Goal: Use online tool/utility: Use online tool/utility

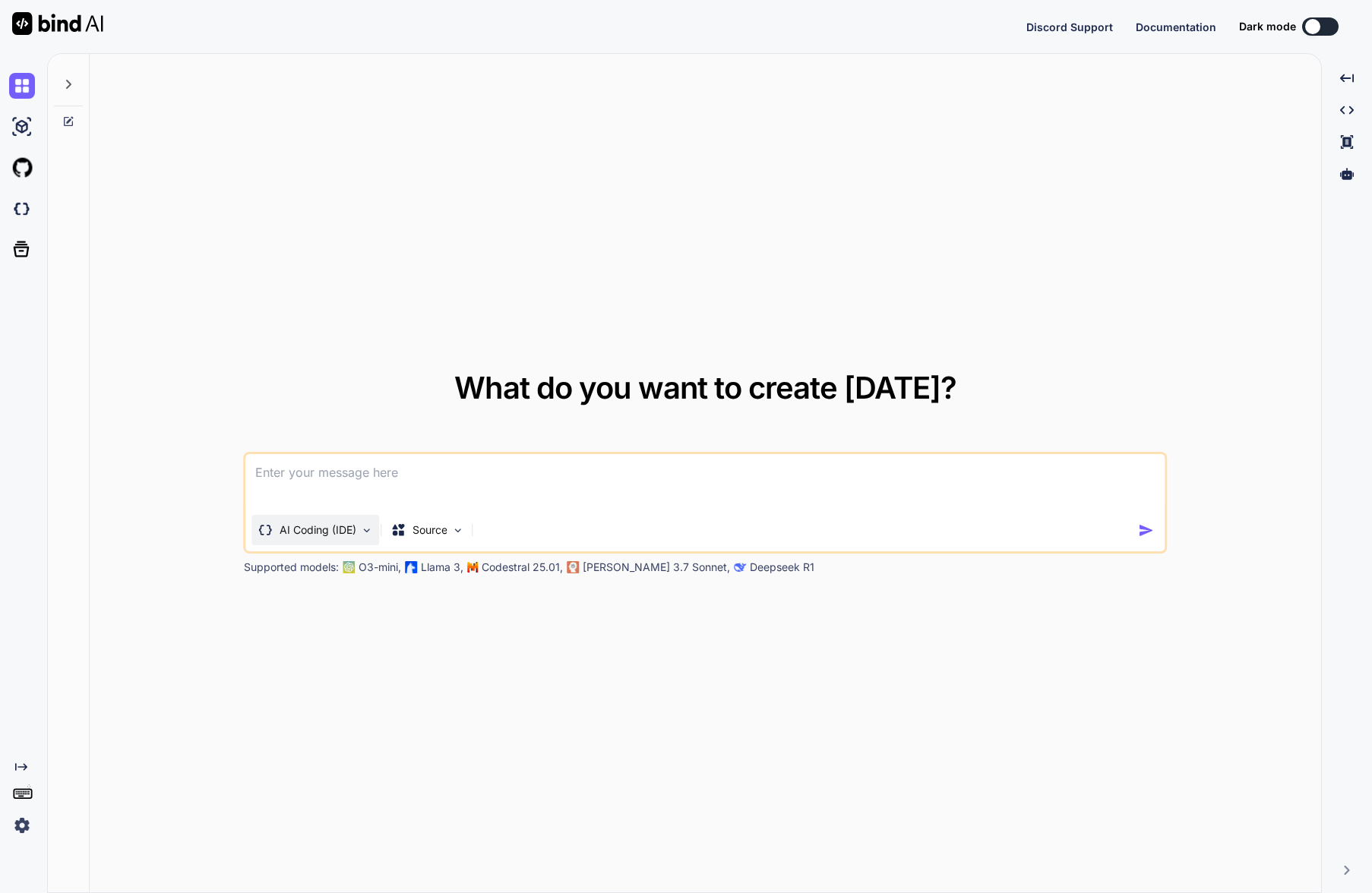
click at [321, 534] on p "AI Coding (IDE)" at bounding box center [317, 530] width 76 height 15
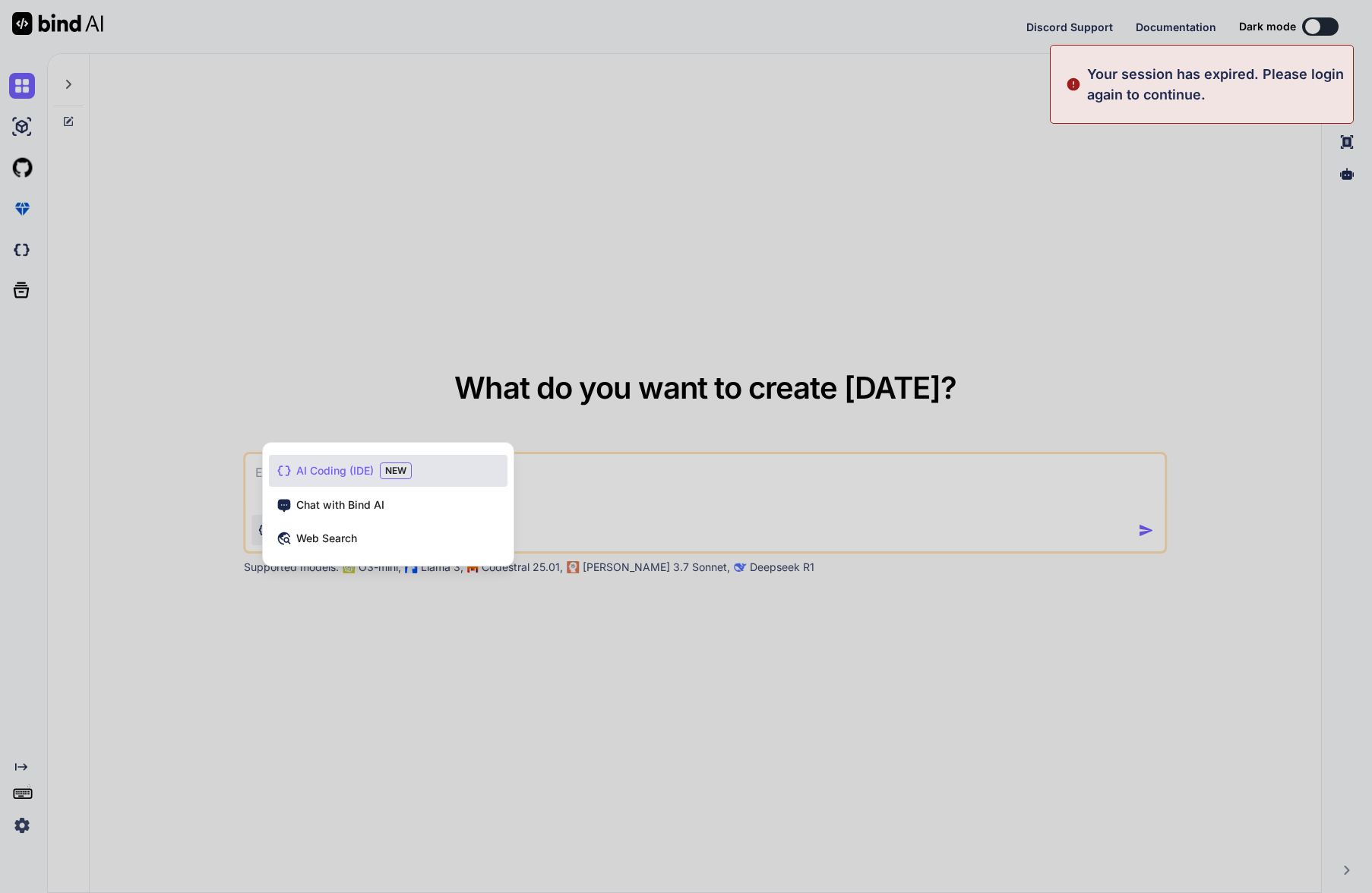
click at [329, 474] on span "AI Coding (IDE)" at bounding box center [335, 471] width 77 height 15
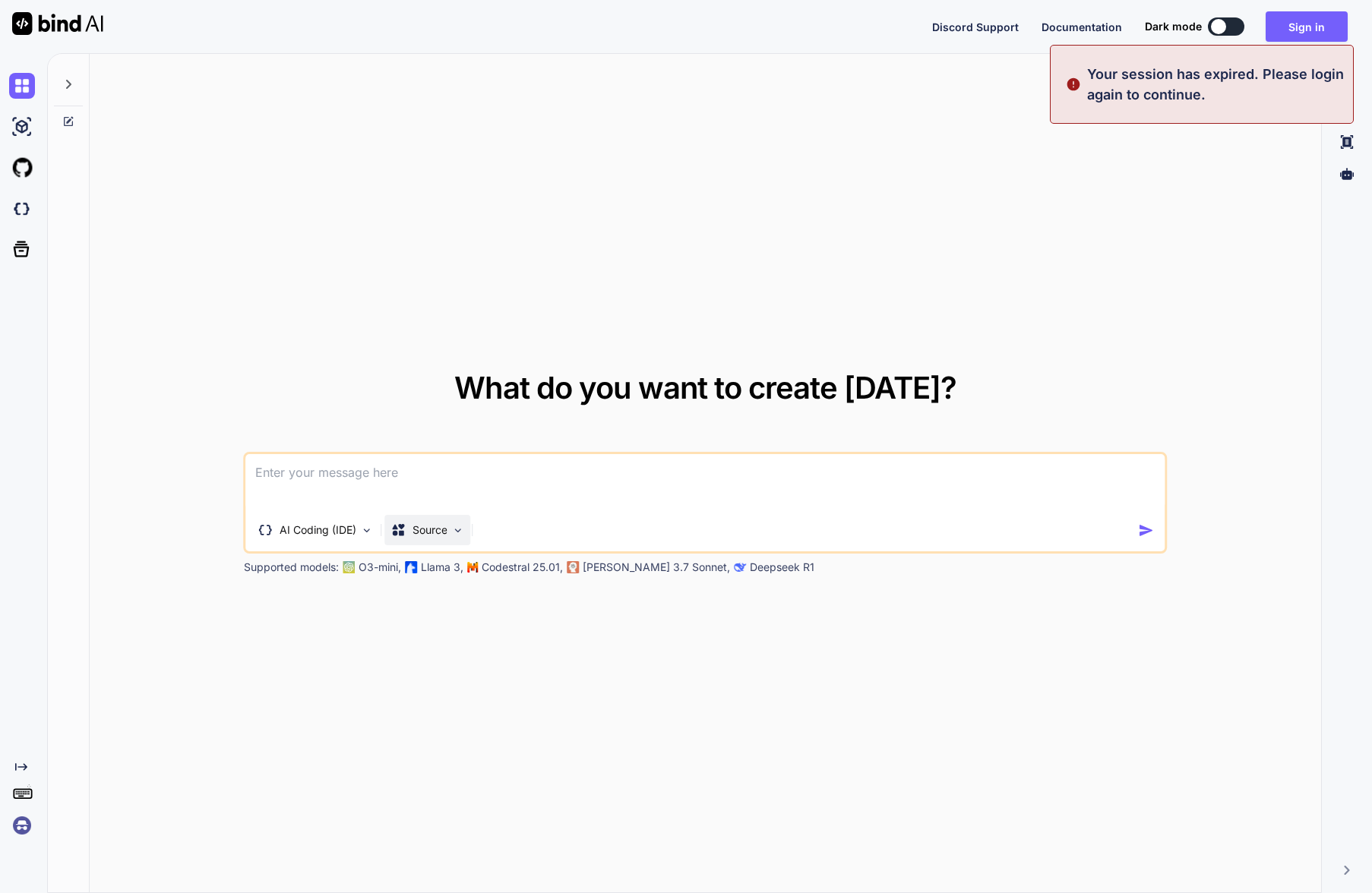
click at [413, 528] on p "Source" at bounding box center [430, 530] width 35 height 15
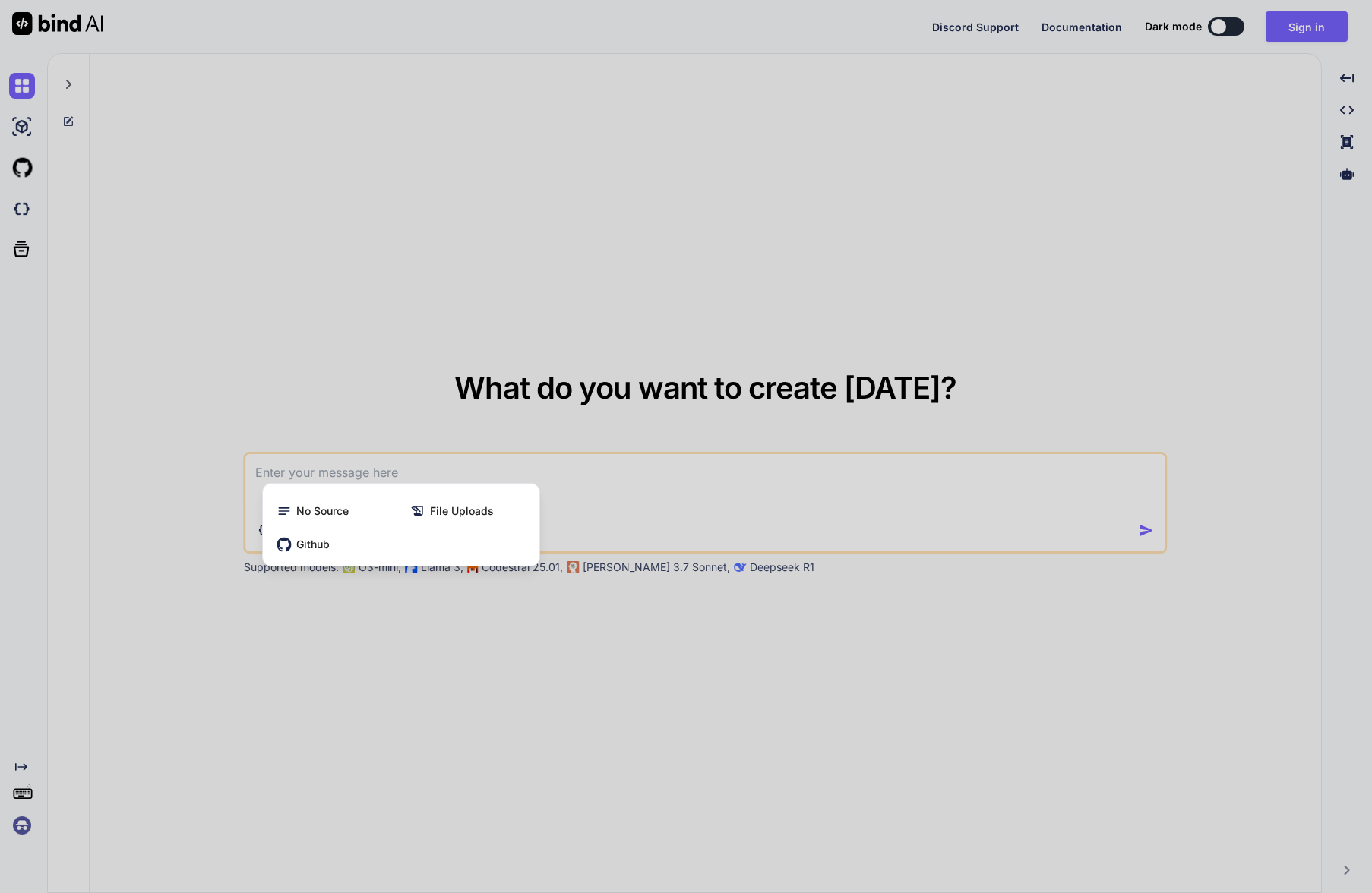
drag, startPoint x: 655, startPoint y: 487, endPoint x: 644, endPoint y: 486, distance: 11.0
click at [655, 486] on div at bounding box center [686, 446] width 1372 height 893
type textarea "x"
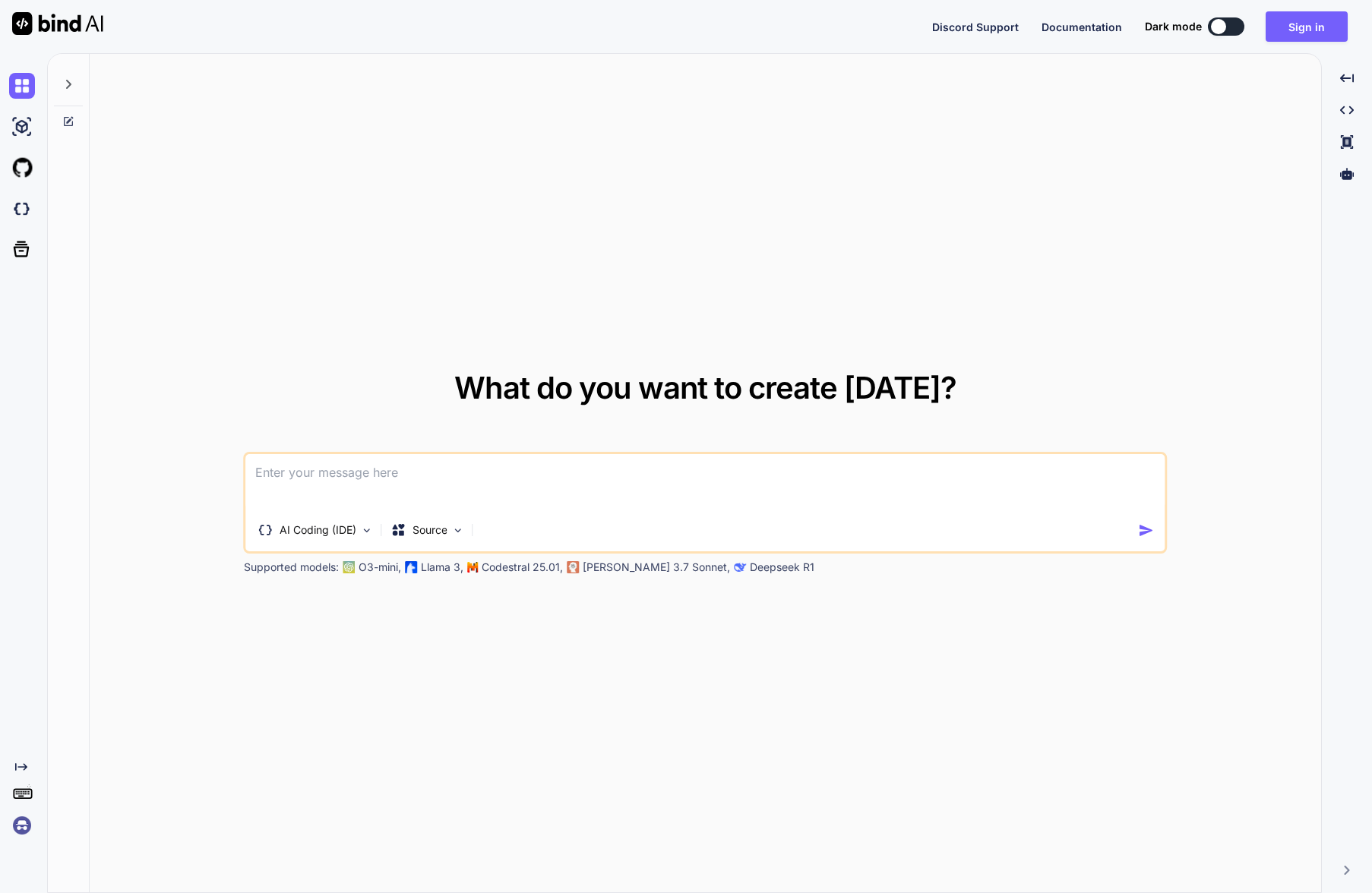
click at [518, 474] on textarea at bounding box center [705, 482] width 919 height 57
paste textarea
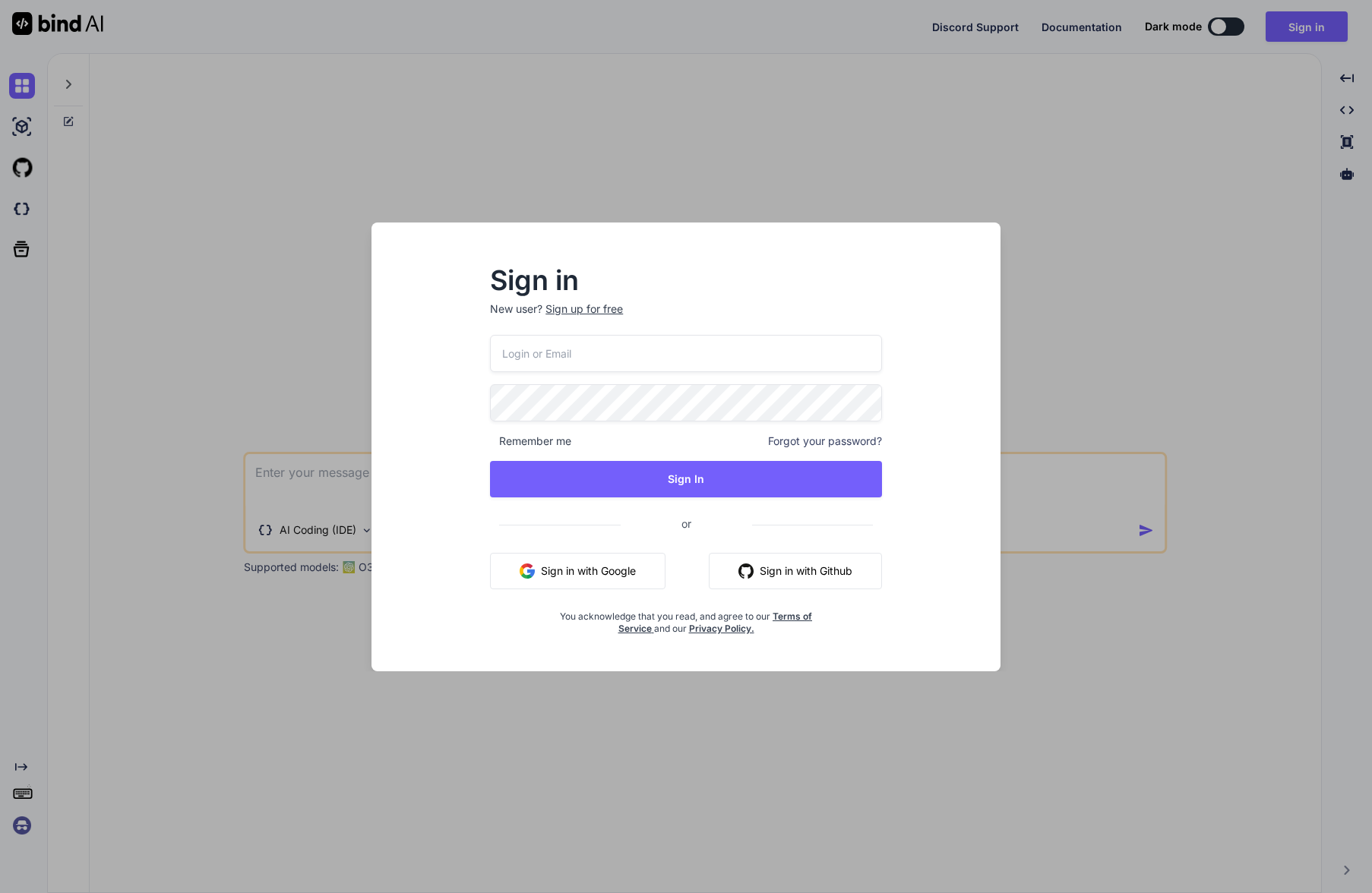
click at [1322, 34] on div "Sign in New user? Sign up for free Remember me Forgot your password? Sign In or…" at bounding box center [686, 446] width 1372 height 893
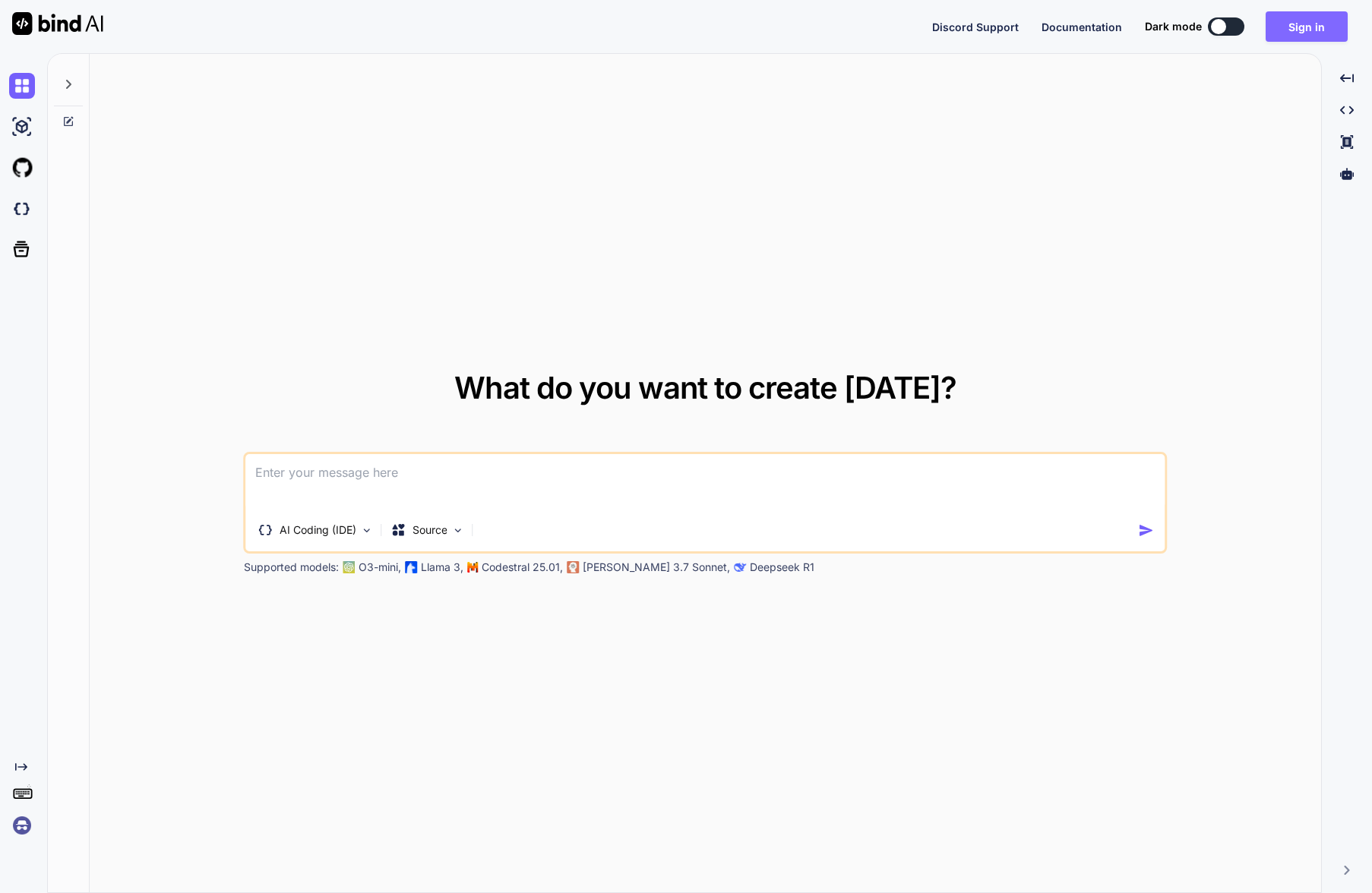
click at [1316, 22] on button "Sign in" at bounding box center [1307, 26] width 82 height 30
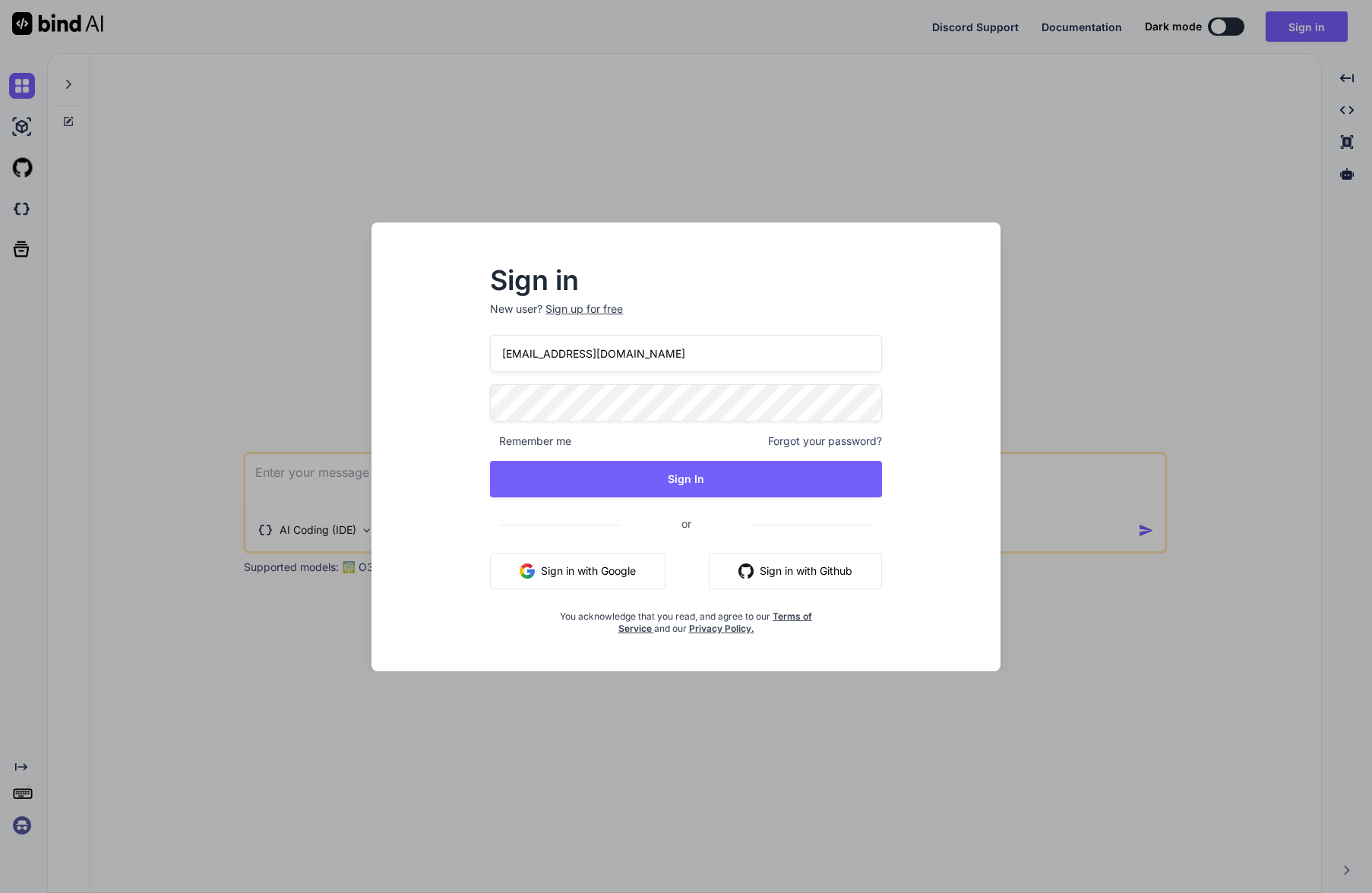
type input "[EMAIL_ADDRESS][DOMAIN_NAME]"
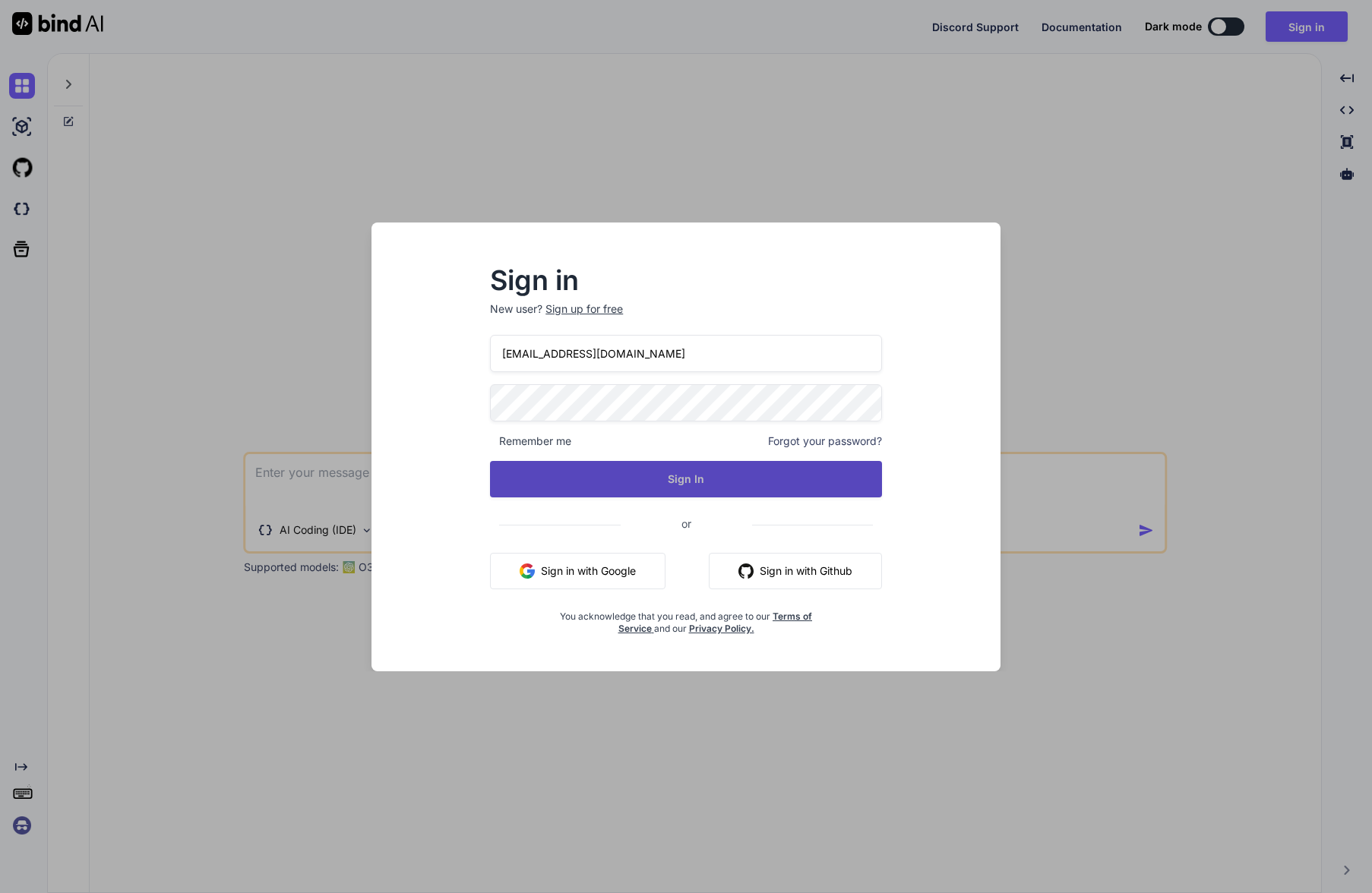
click at [670, 473] on button "Sign In" at bounding box center [686, 479] width 392 height 37
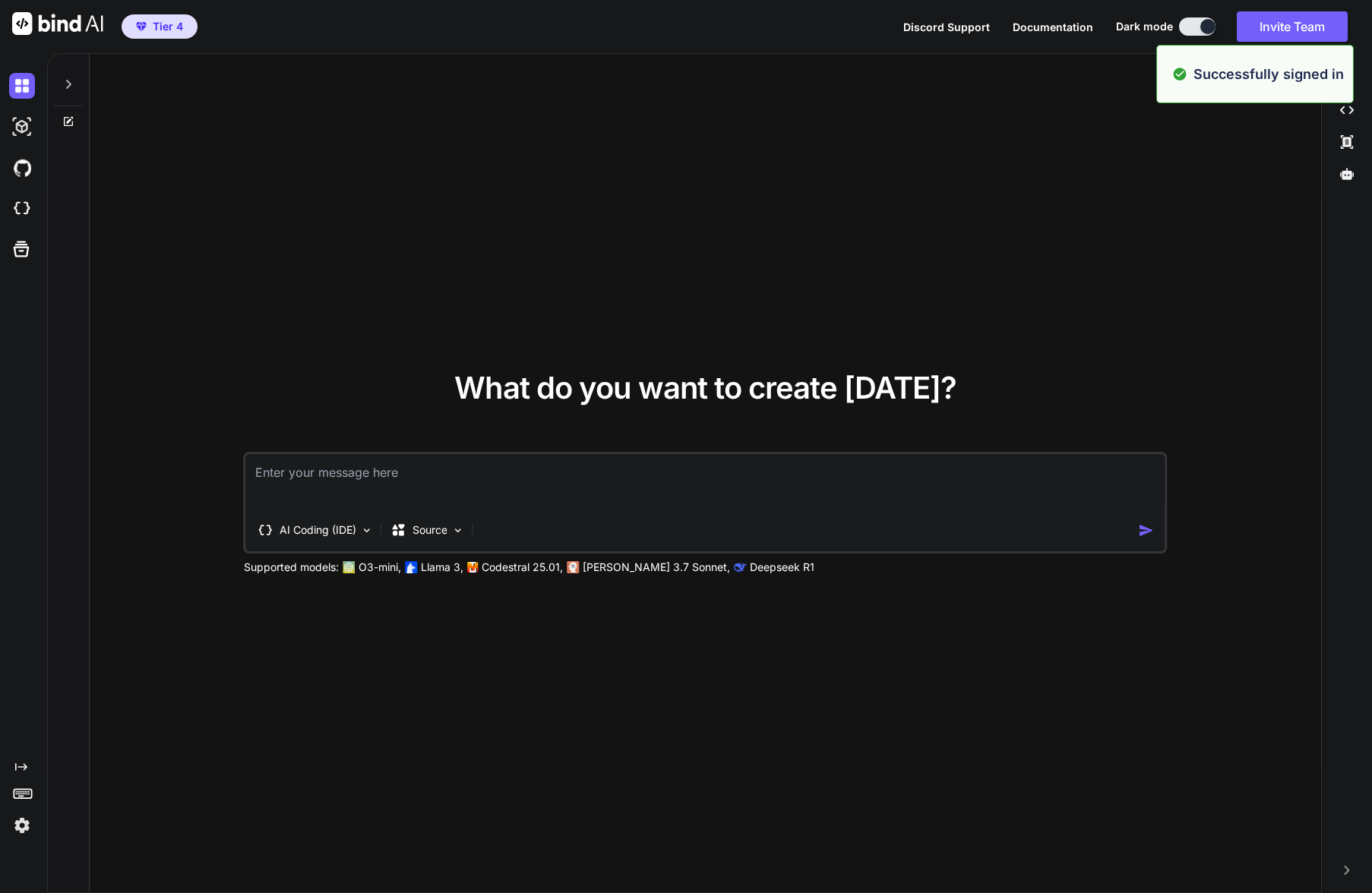
click at [468, 483] on textarea at bounding box center [705, 482] width 919 height 57
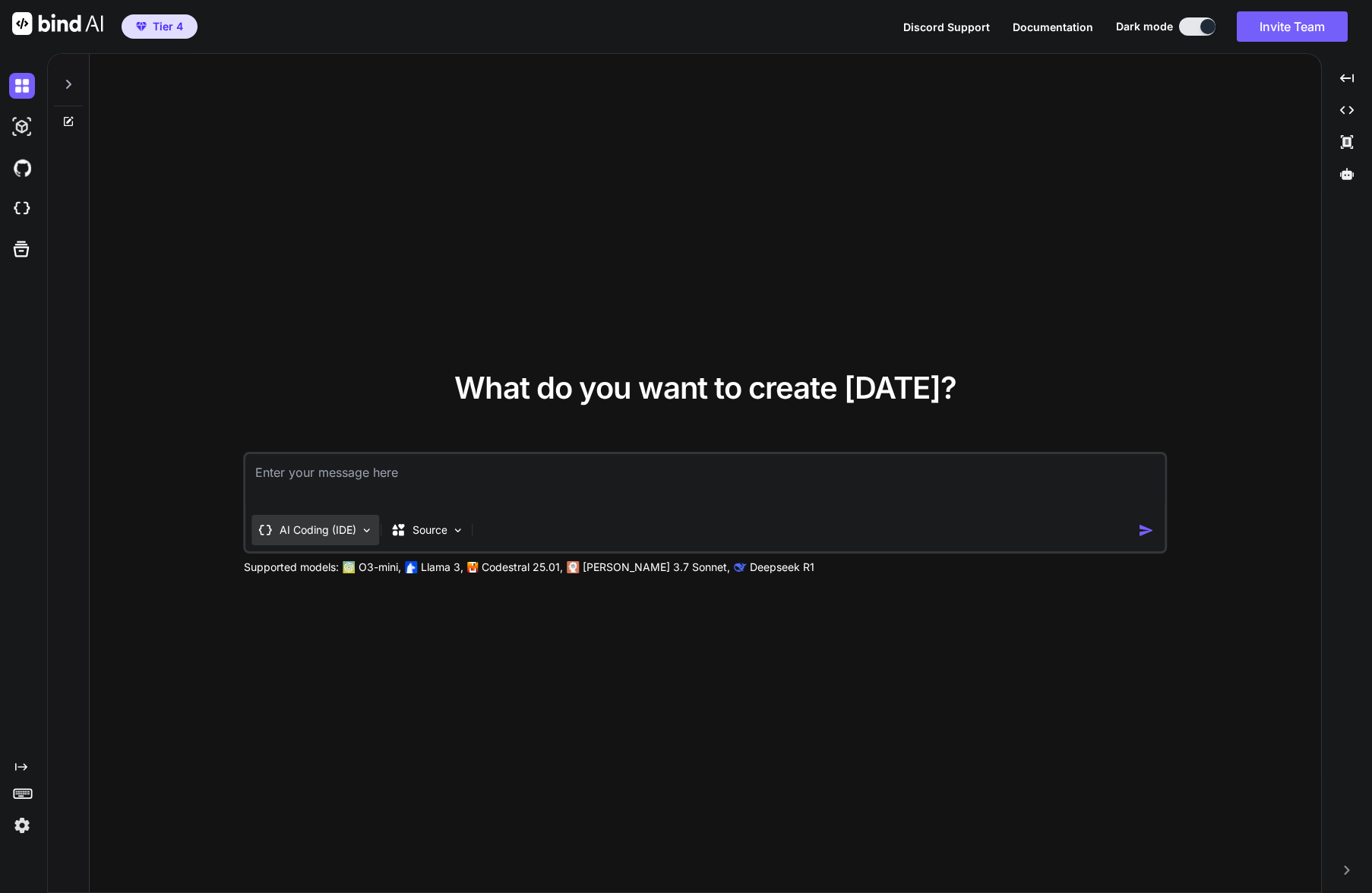
click at [331, 528] on p "AI Coding (IDE)" at bounding box center [317, 530] width 76 height 15
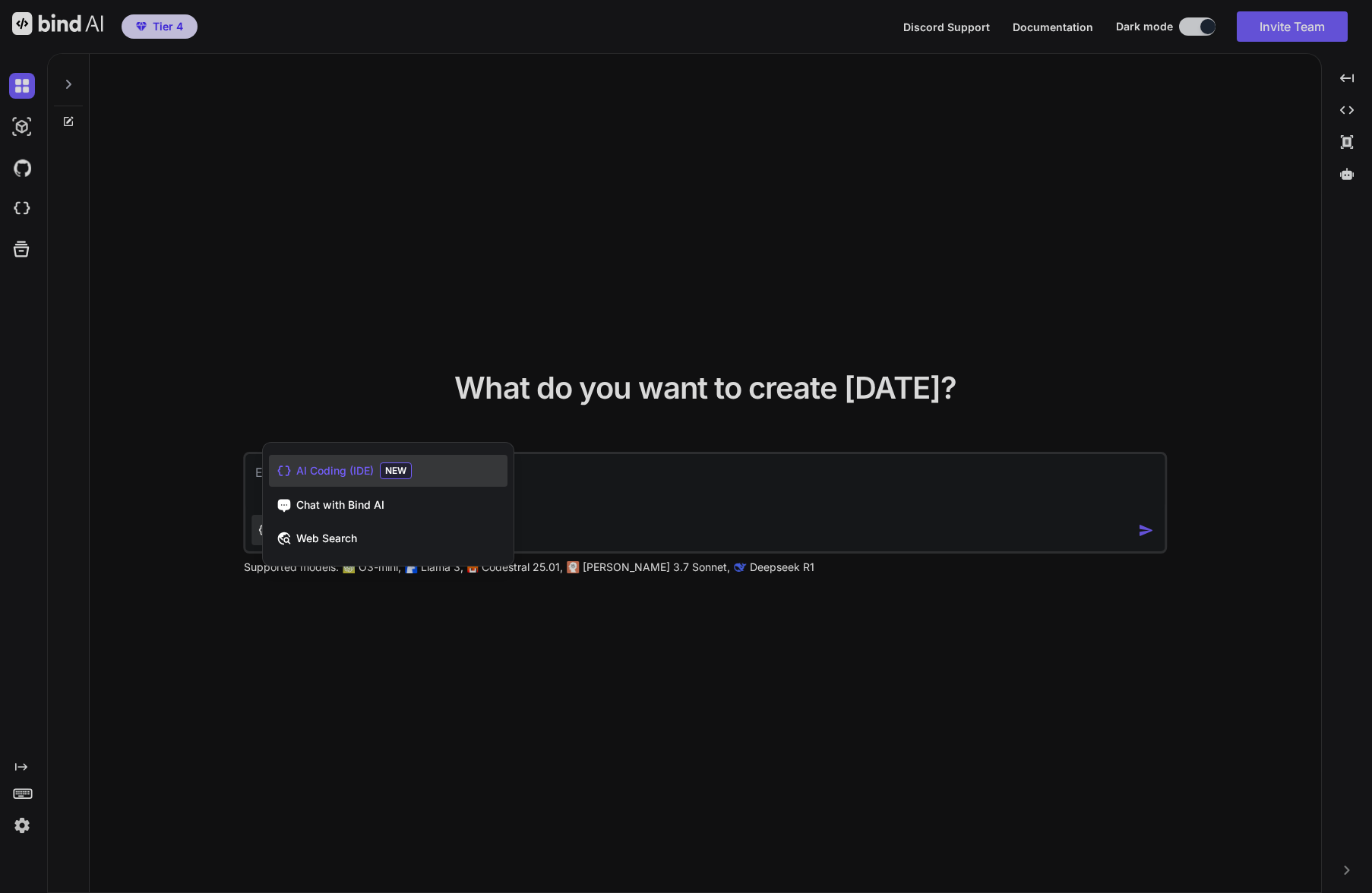
click at [356, 474] on span "AI Coding (IDE)" at bounding box center [335, 471] width 77 height 15
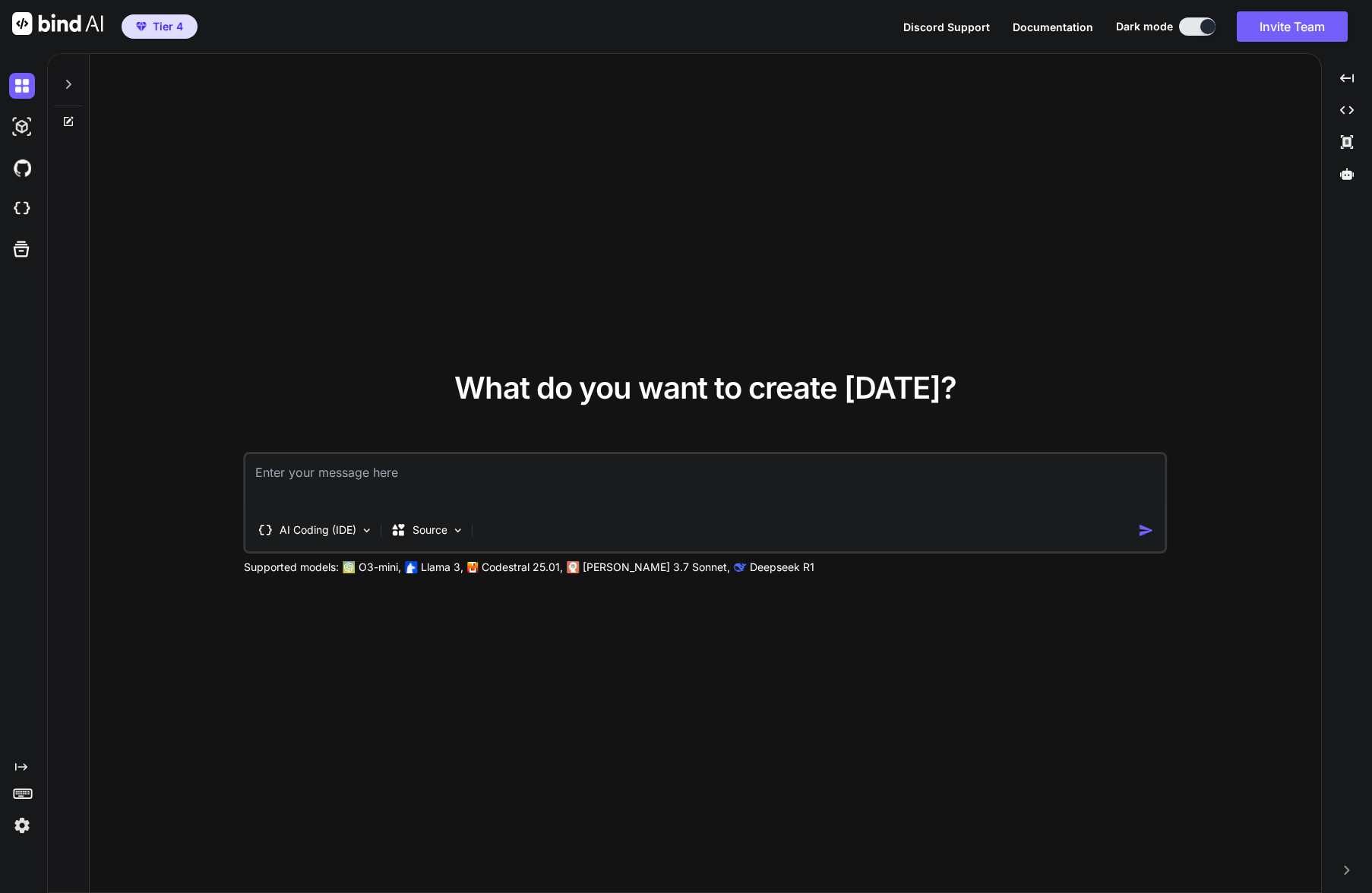
click at [383, 461] on textarea at bounding box center [705, 482] width 919 height 57
paste textarea "Analizza il plugin mailup-email-and-newsletter-subscription-form, questo plugin…"
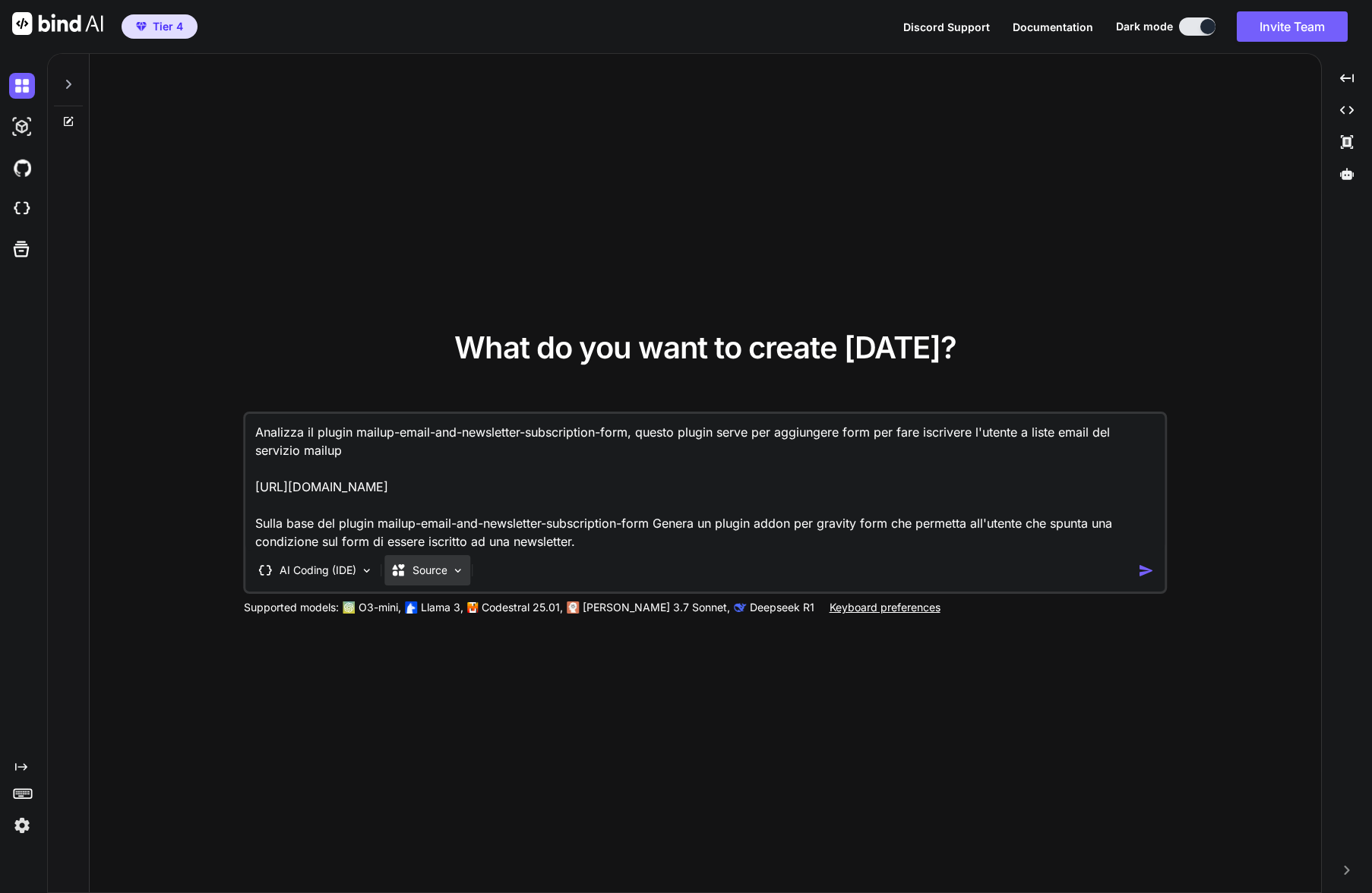
type textarea "Analizza il plugin mailup-email-and-newsletter-subscription-form, questo plugin…"
click at [429, 574] on p "Source" at bounding box center [430, 570] width 35 height 15
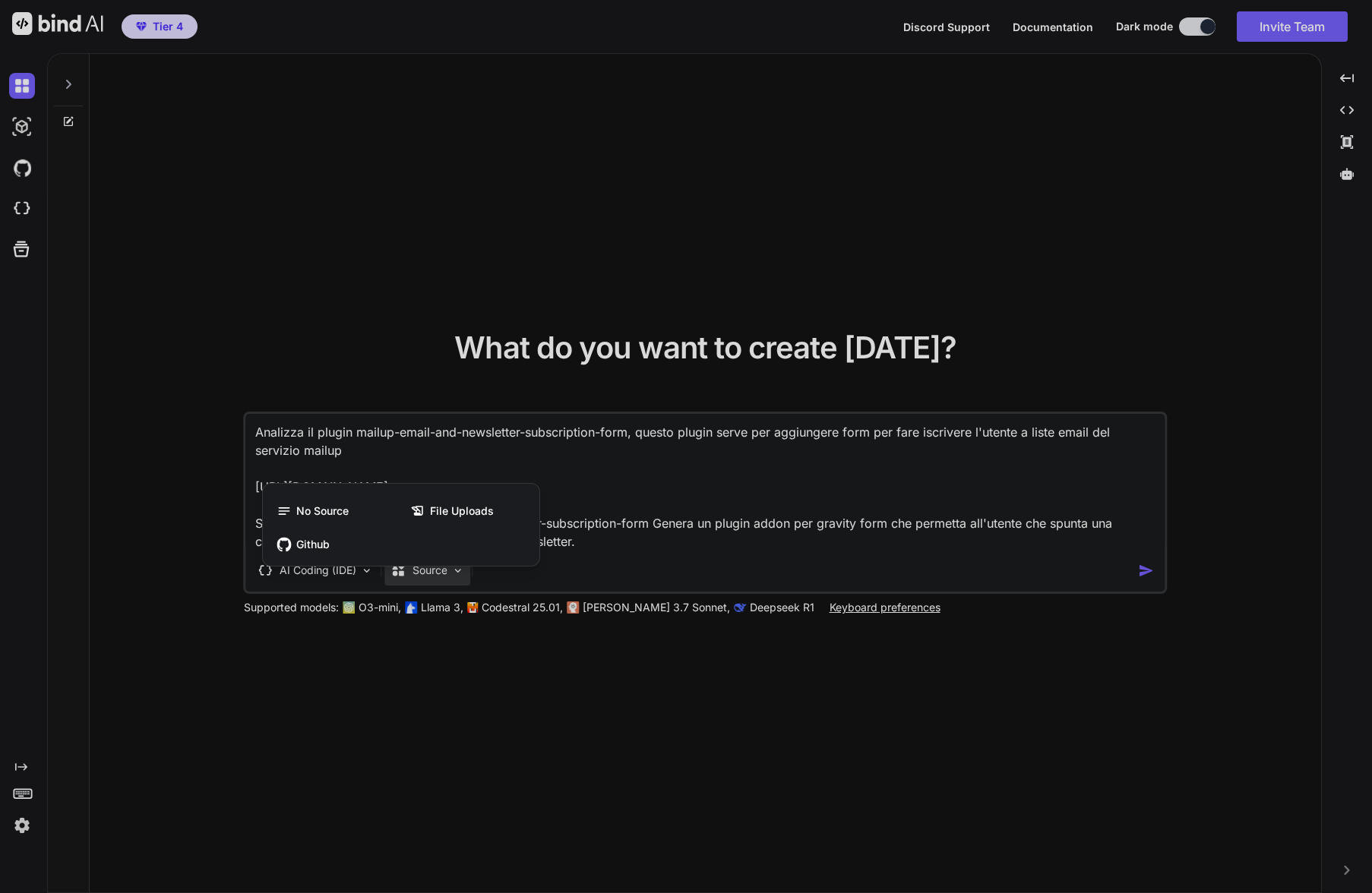
click at [819, 535] on div at bounding box center [686, 446] width 1372 height 893
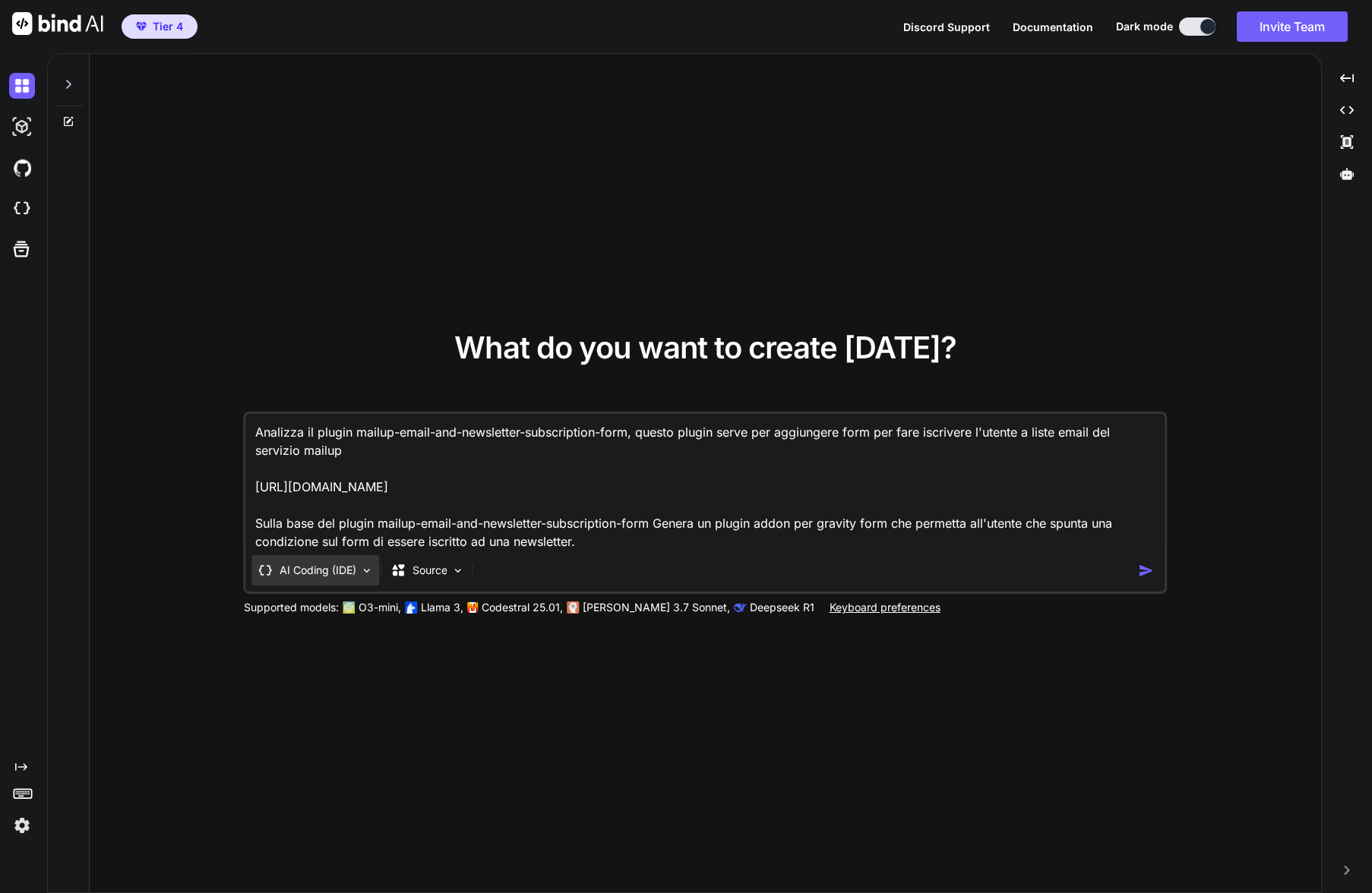
click at [329, 576] on p "AI Coding (IDE)" at bounding box center [317, 570] width 76 height 15
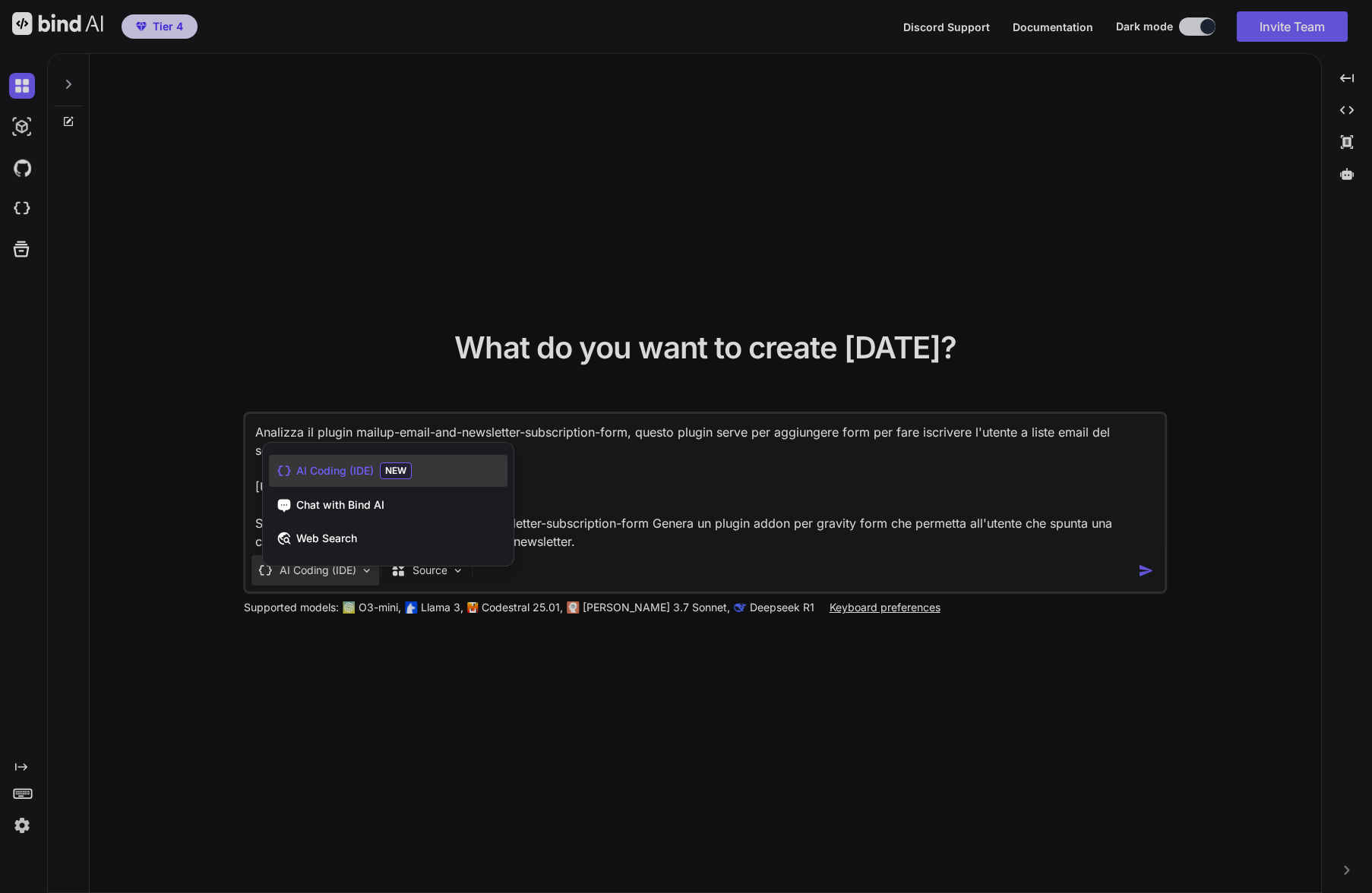
click at [693, 529] on div at bounding box center [686, 446] width 1372 height 893
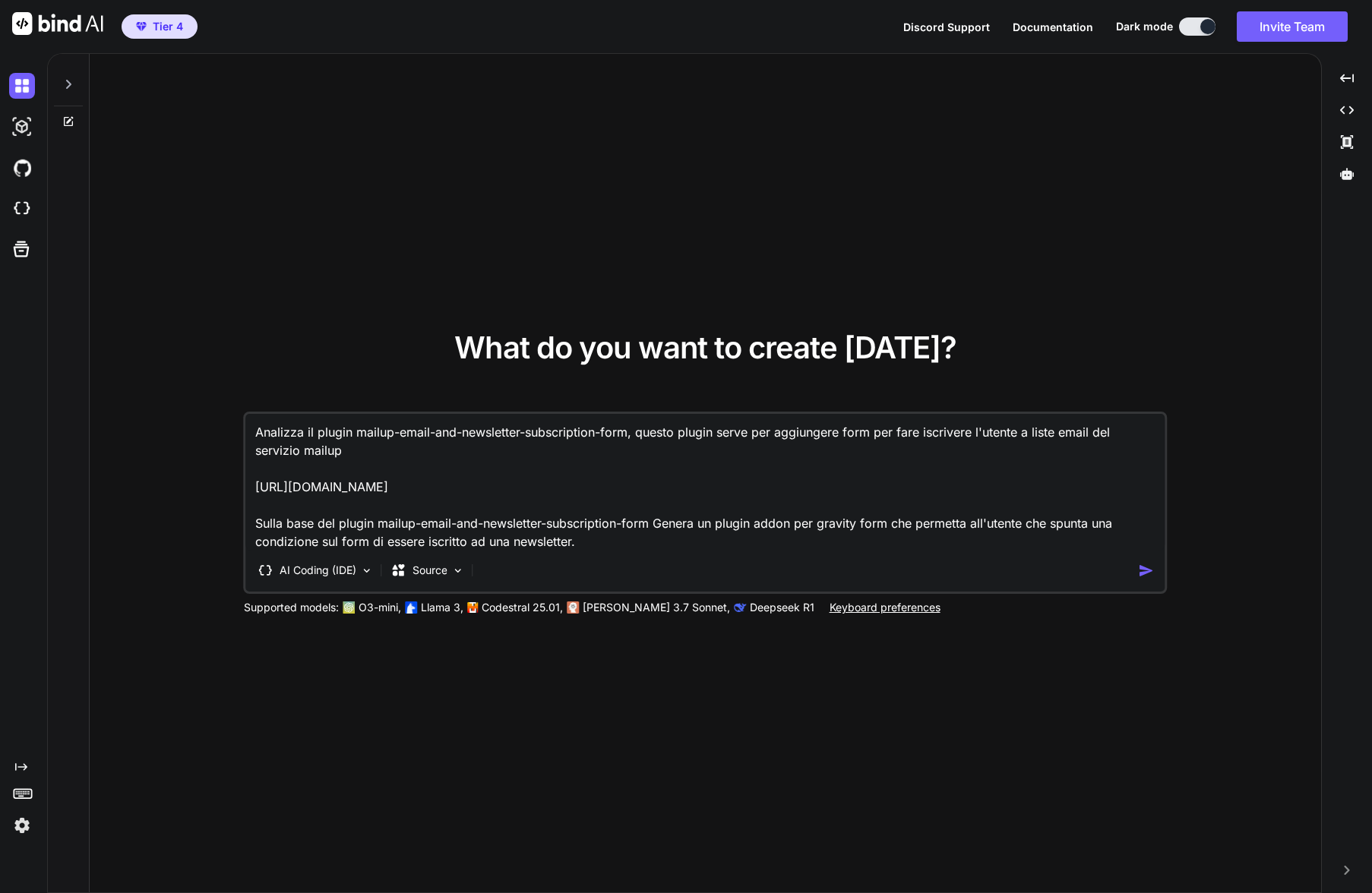
click at [1148, 574] on img "button" at bounding box center [1145, 570] width 16 height 16
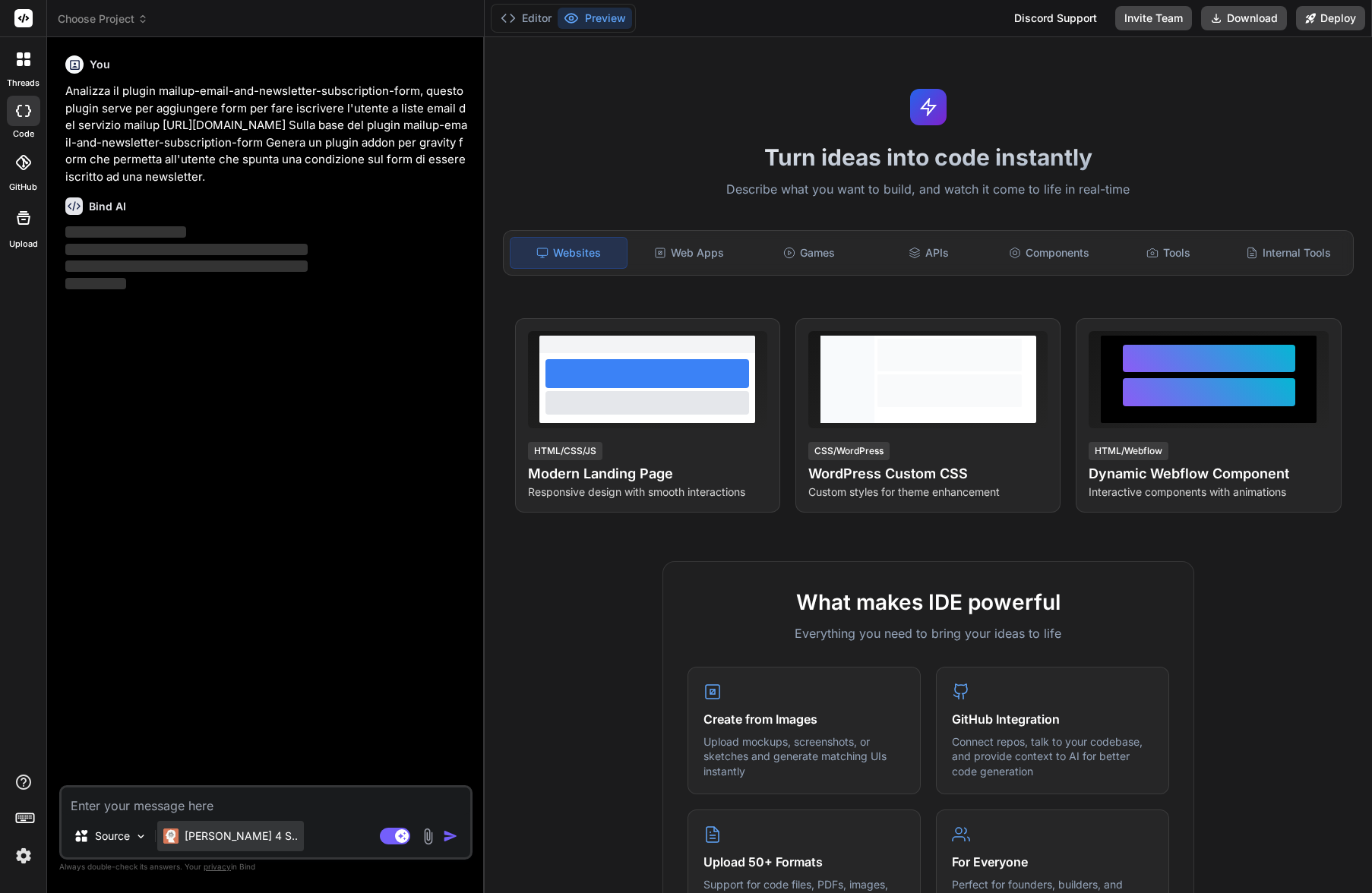
click at [206, 836] on p "Claude 4 S.." at bounding box center [241, 836] width 113 height 15
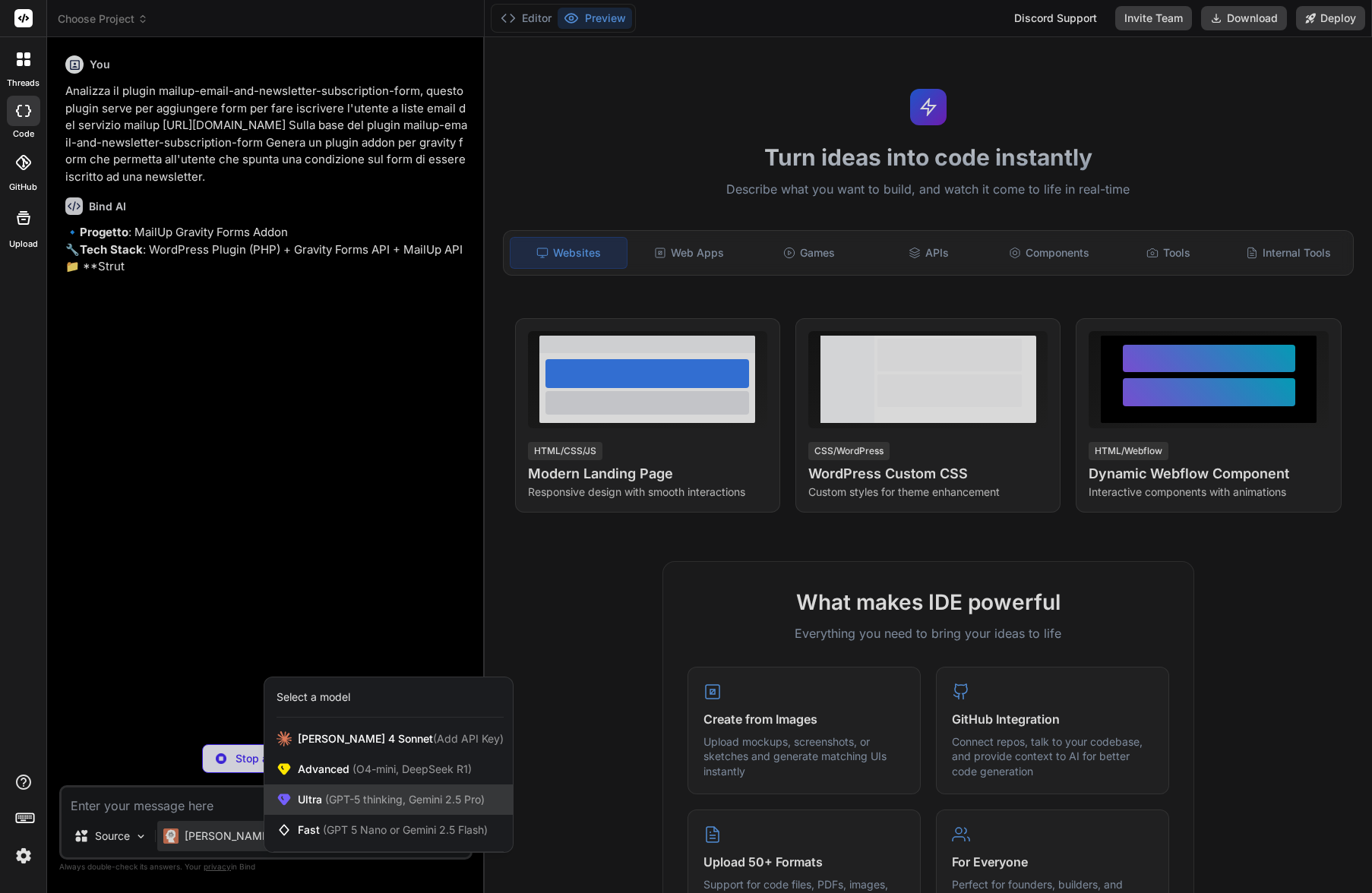
click at [388, 800] on span "(GPT-5 thinking, Gemini 2.5 Pro)" at bounding box center [402, 799] width 162 height 13
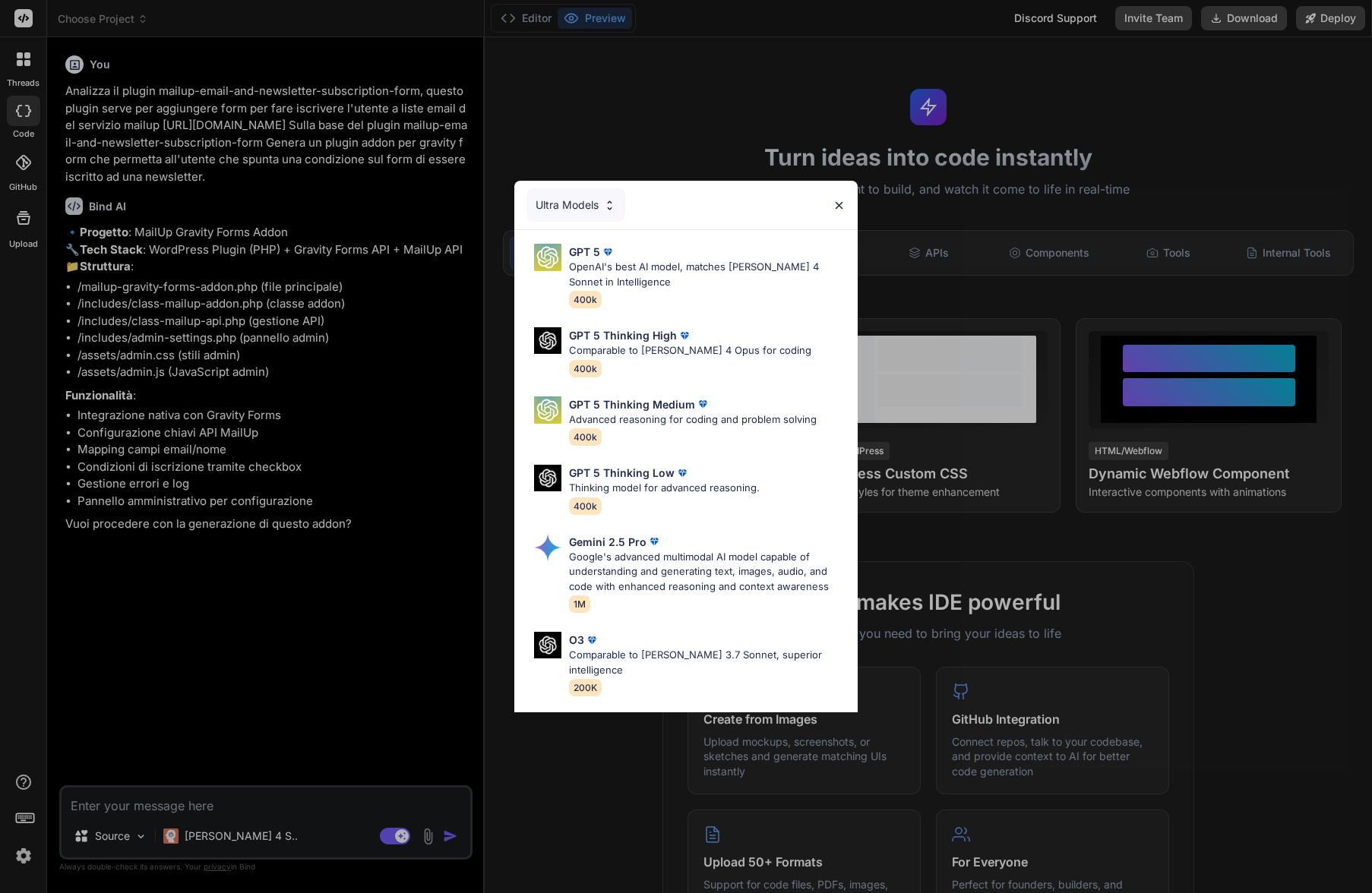
click at [580, 199] on div "Ultra Models" at bounding box center [576, 205] width 99 height 33
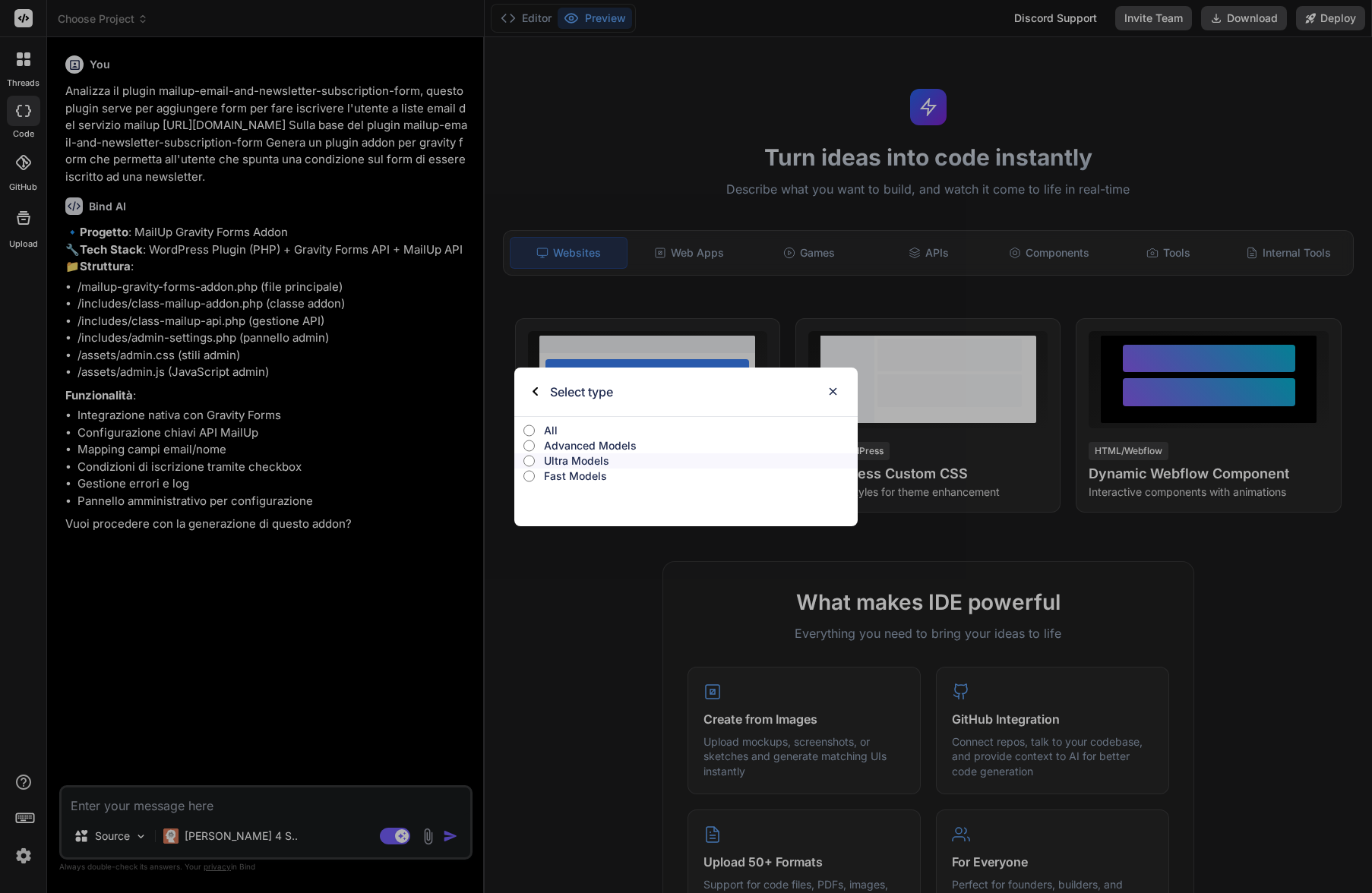
click at [553, 425] on p "All" at bounding box center [700, 431] width 313 height 15
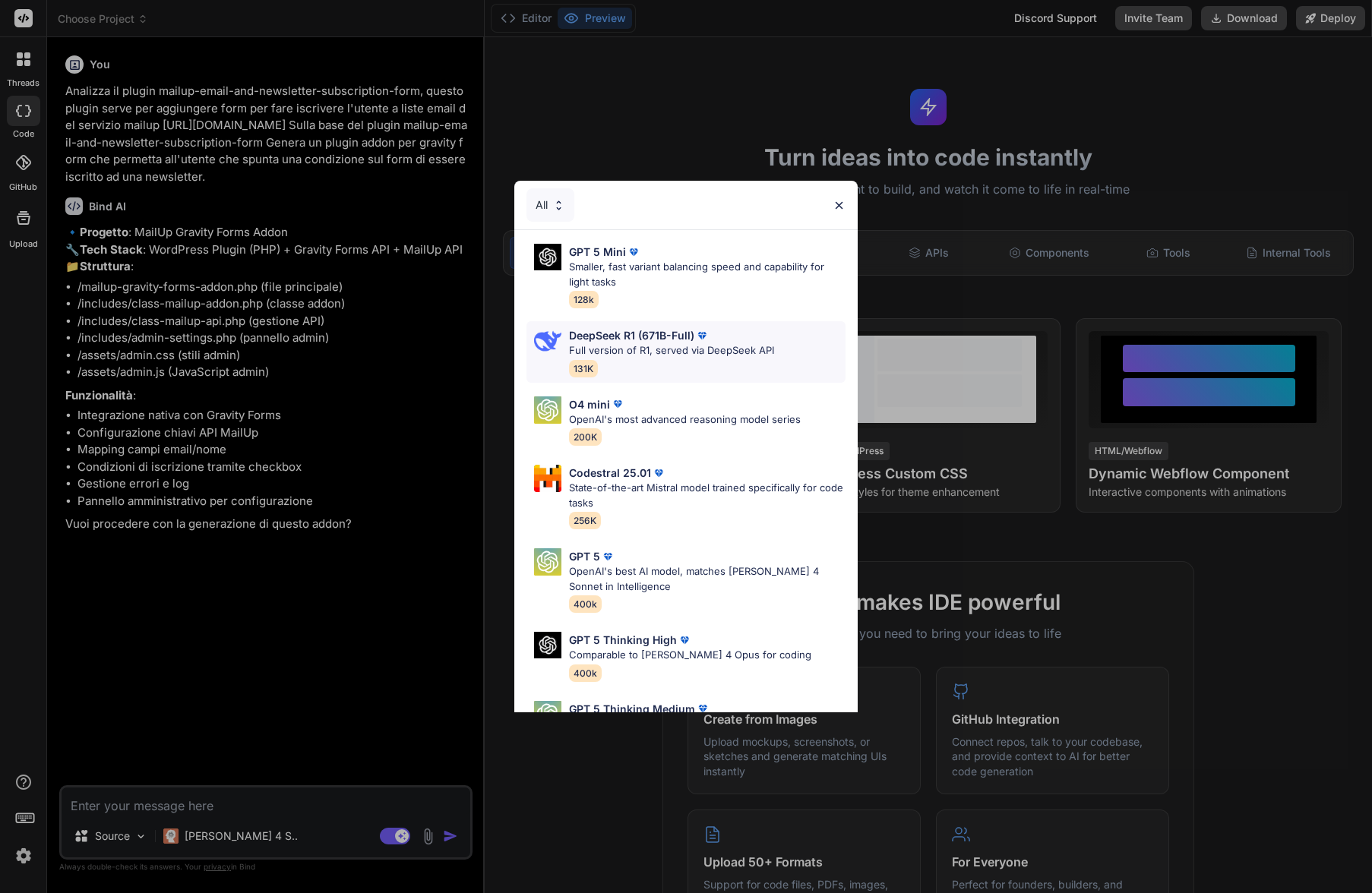
click at [630, 355] on p "Full version of R1, served via DeepSeek API" at bounding box center [671, 351] width 205 height 15
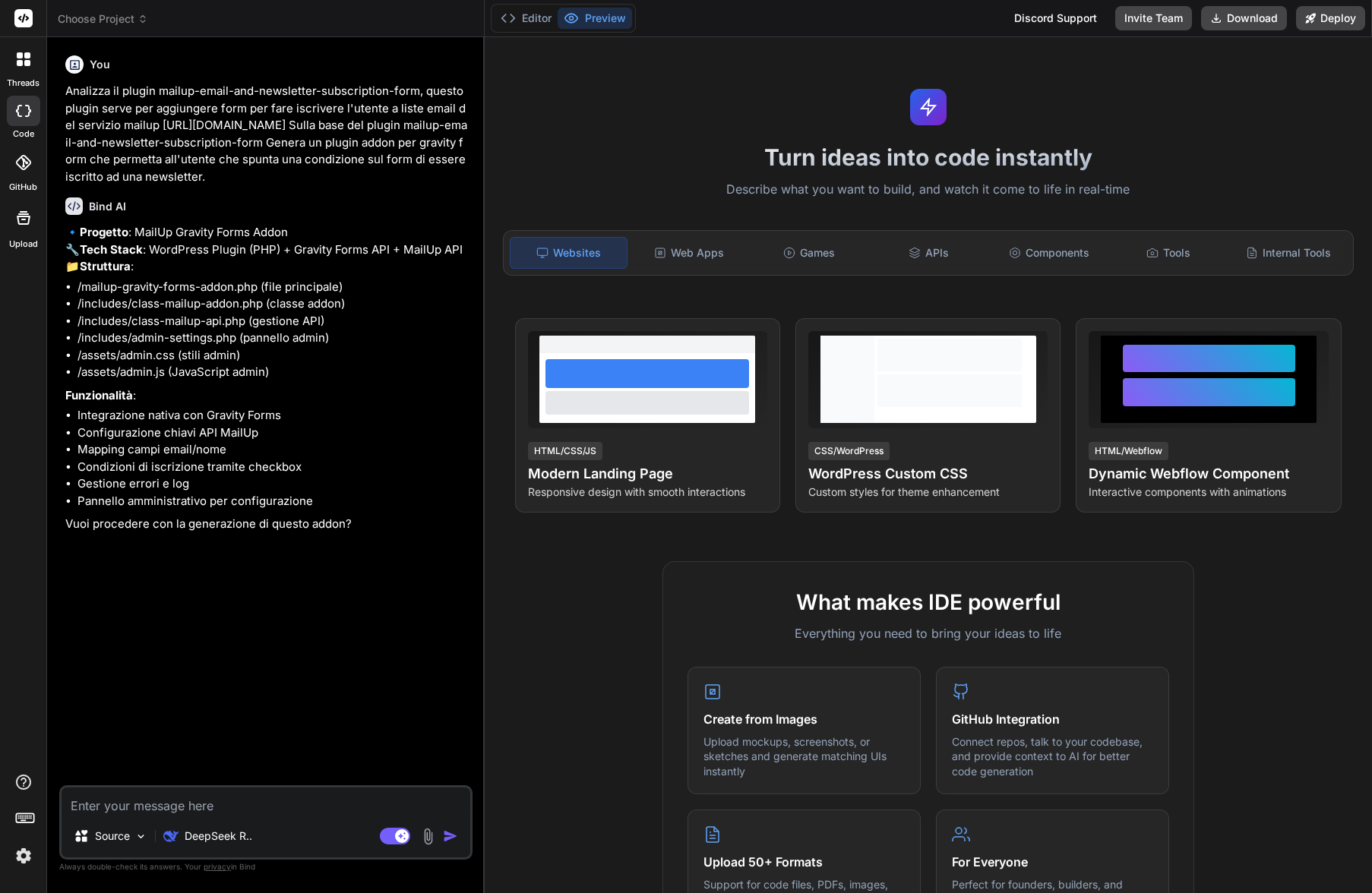
click at [314, 808] on textarea at bounding box center [266, 801] width 408 height 27
type textarea "x"
type textarea "s"
type textarea "x"
type textarea "sì"
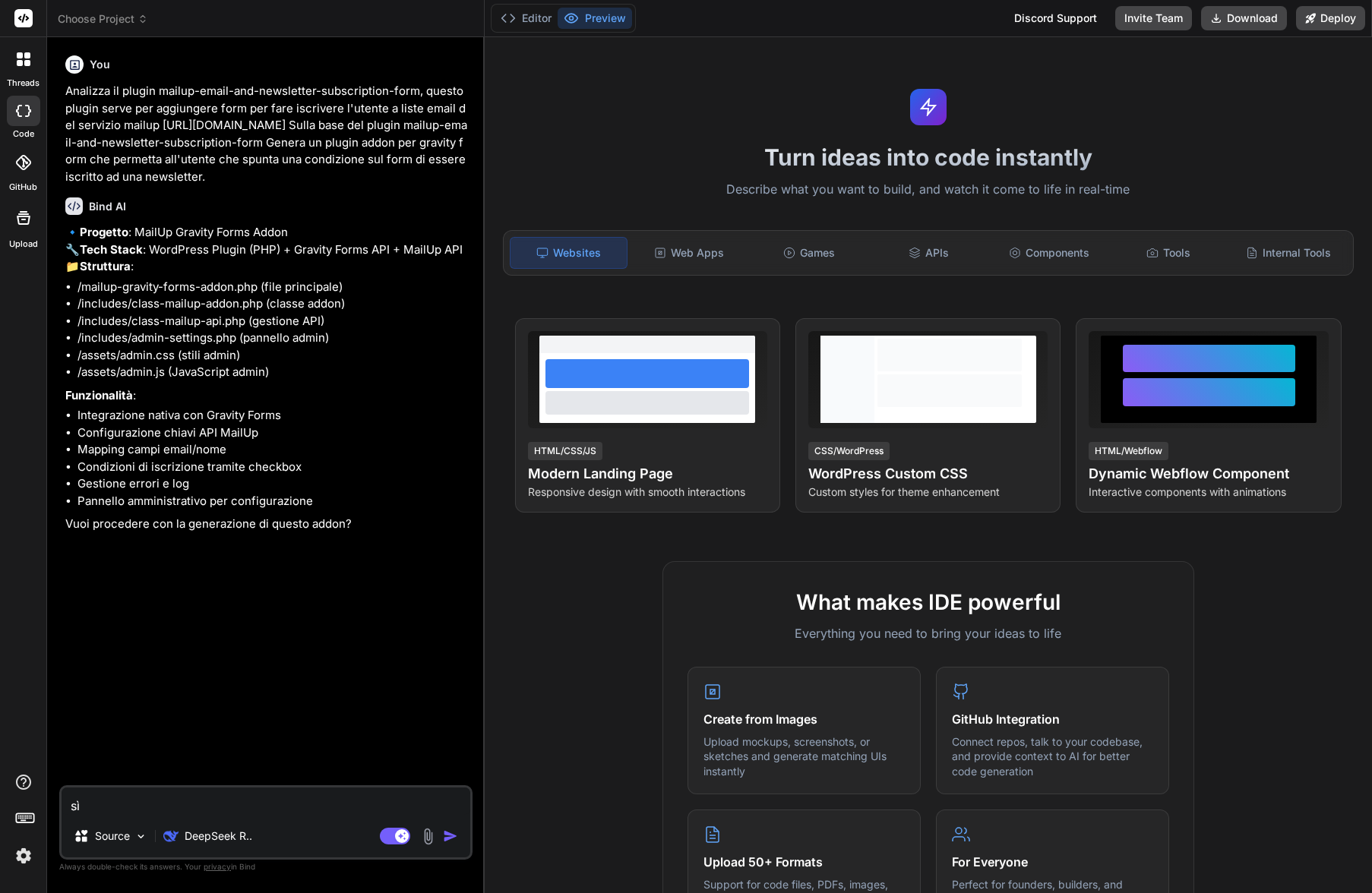
type textarea "x"
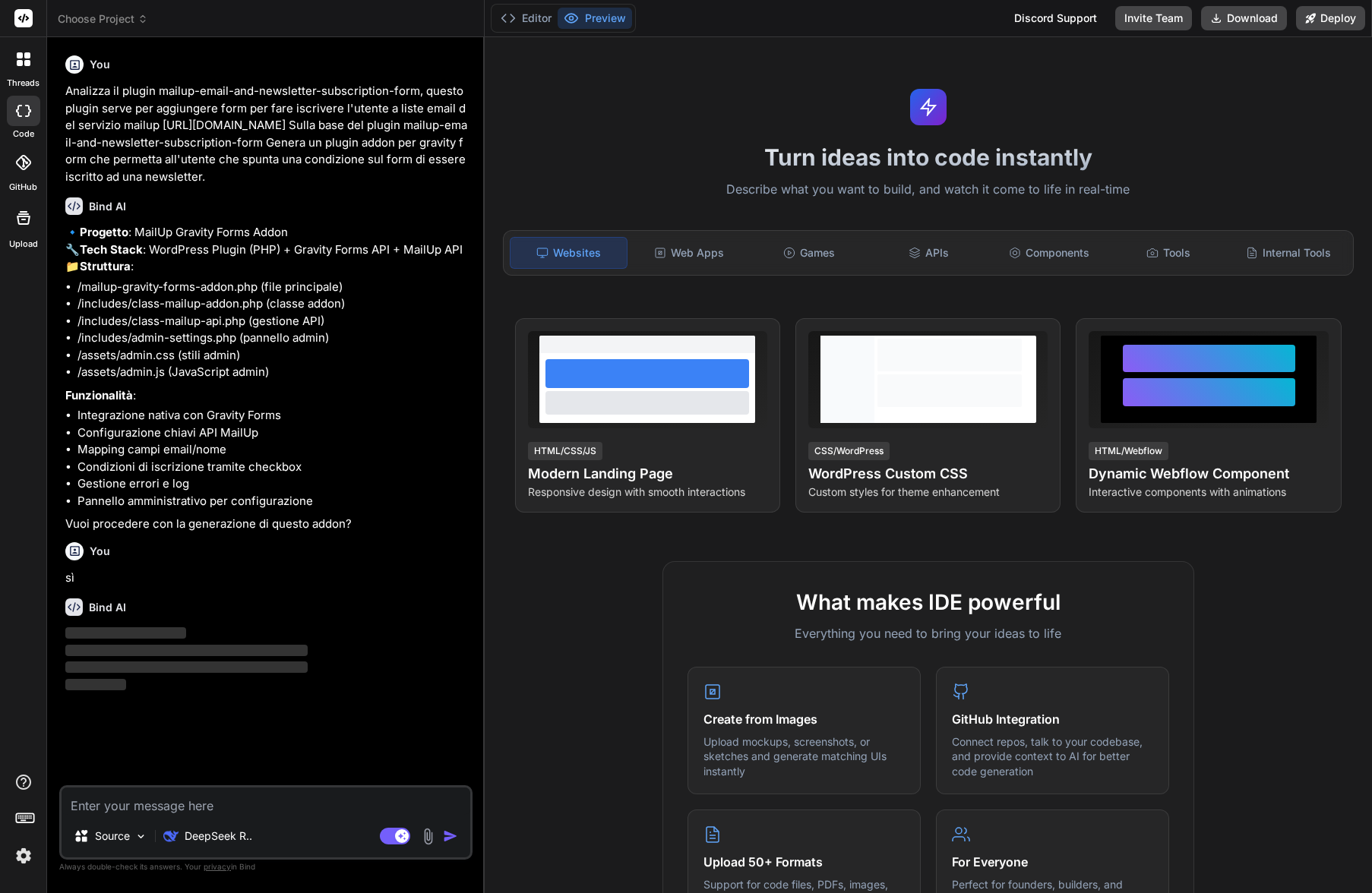
drag, startPoint x: 421, startPoint y: 171, endPoint x: 60, endPoint y: 96, distance: 368.7
click at [60, 96] on div "You Analizza il plugin mailup-email-and-newsletter-subscription-form, questo pl…" at bounding box center [266, 471] width 414 height 843
copy p "Analizza il plugin mailup-email-and-newsletter-subscription-form, questo plugin…"
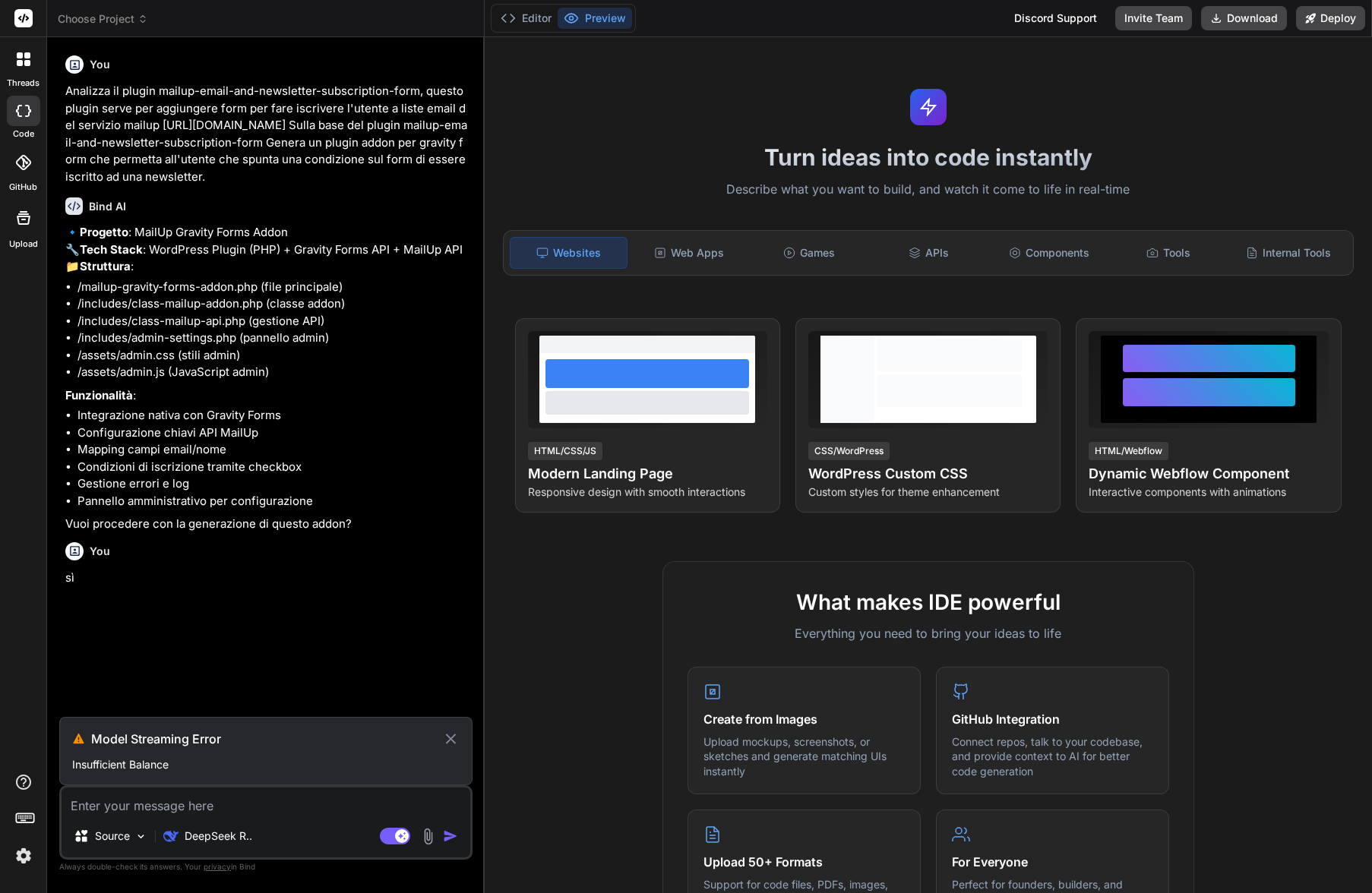
click at [450, 733] on icon at bounding box center [450, 739] width 10 height 10
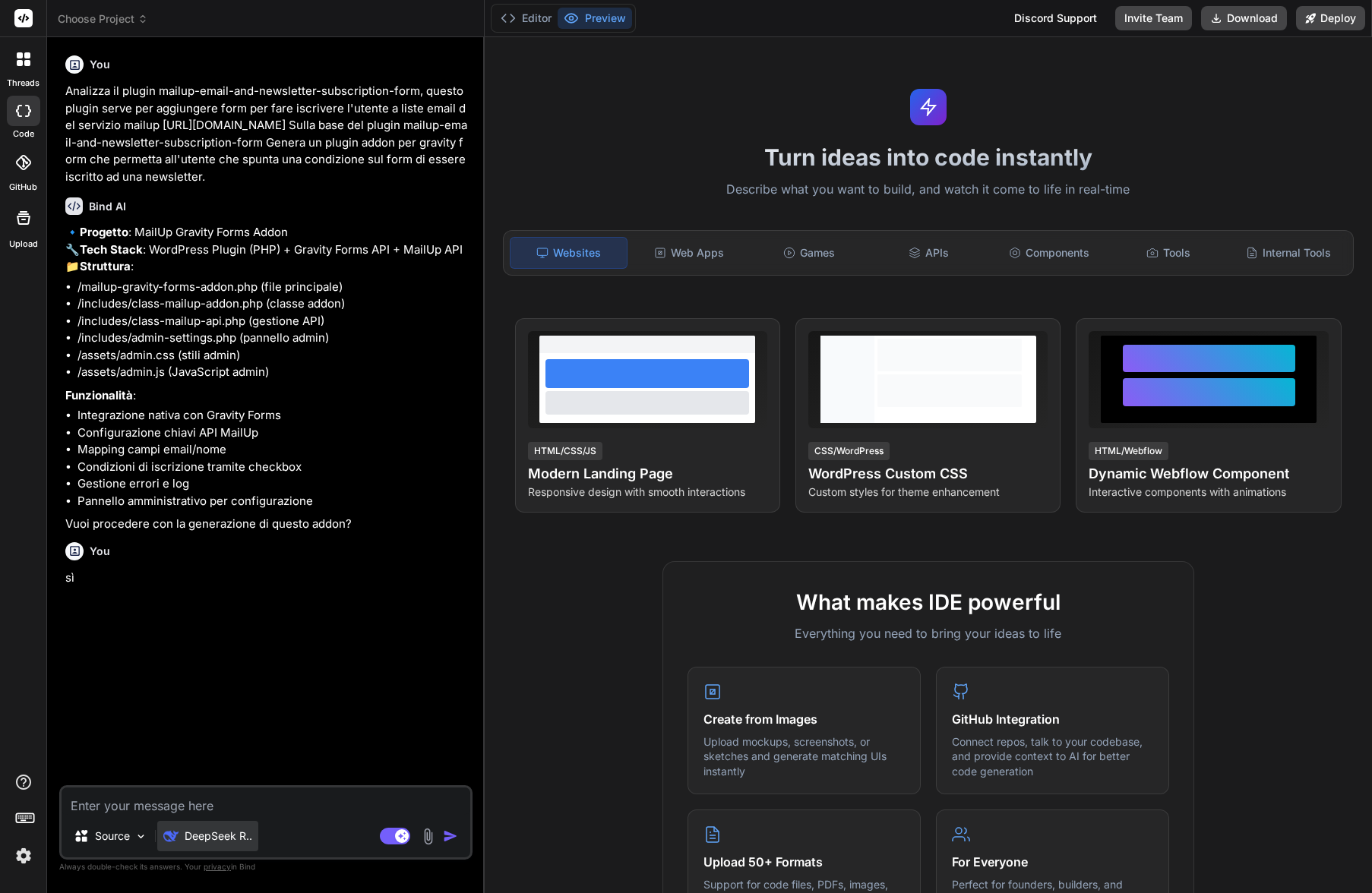
click at [208, 836] on p "DeepSeek R.." at bounding box center [218, 836] width 68 height 15
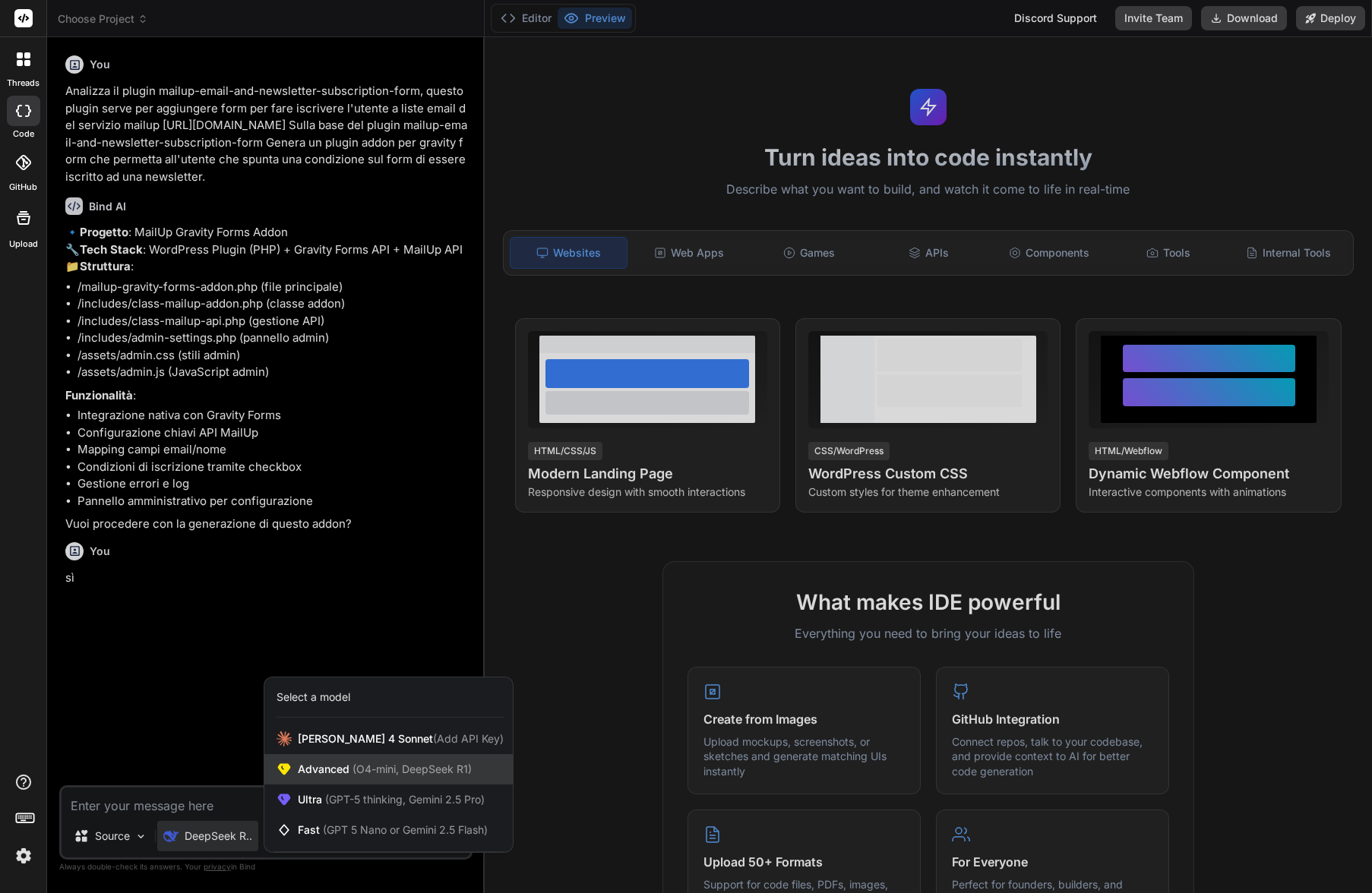
click at [317, 772] on span "Advanced (O4-mini, DeepSeek R1)" at bounding box center [384, 769] width 174 height 15
type textarea "x"
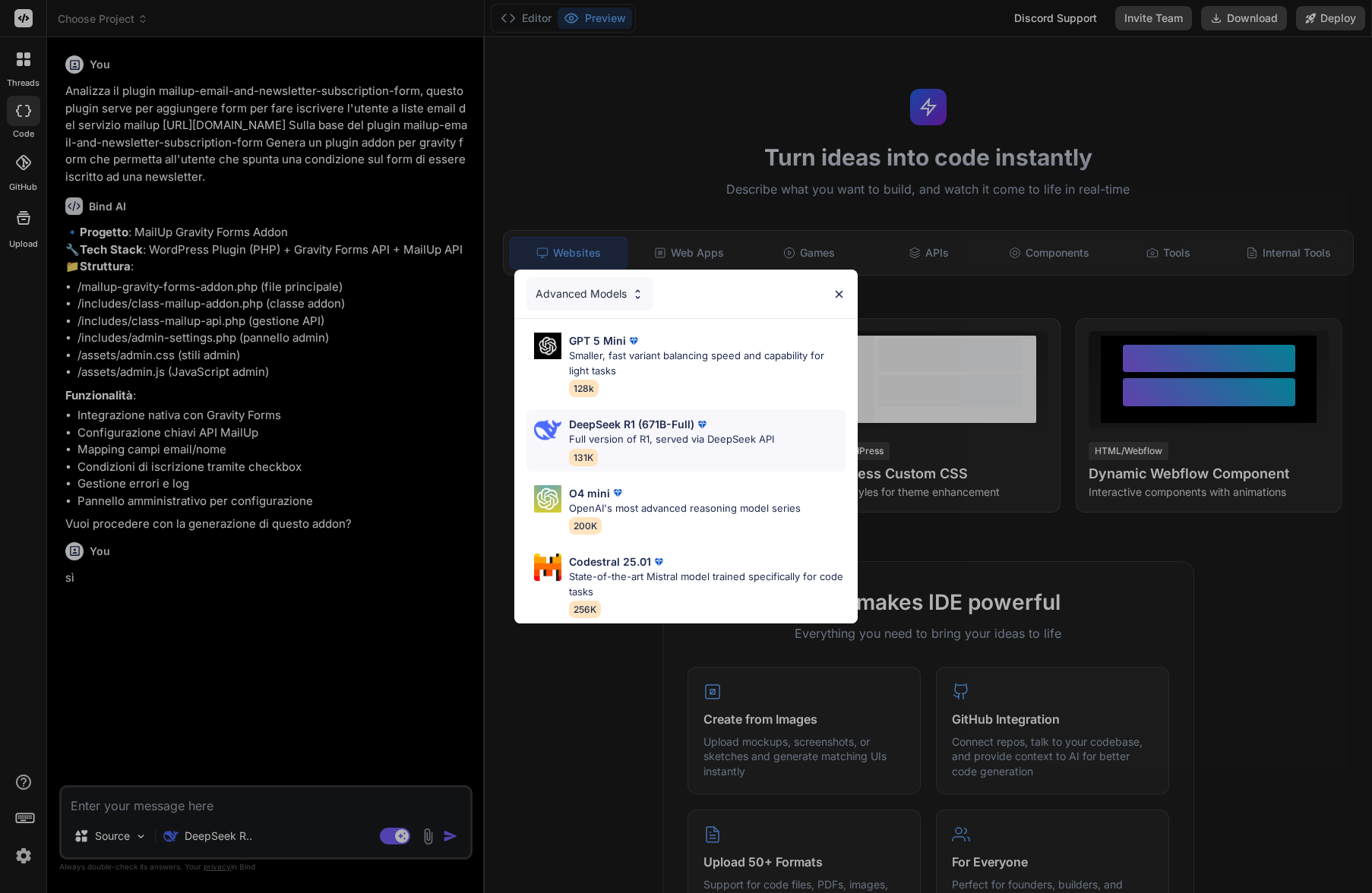
click at [640, 450] on div "DeepSeek R1 (671B-Full) Full version of R1, served via DeepSeek API 131K" at bounding box center [671, 441] width 205 height 50
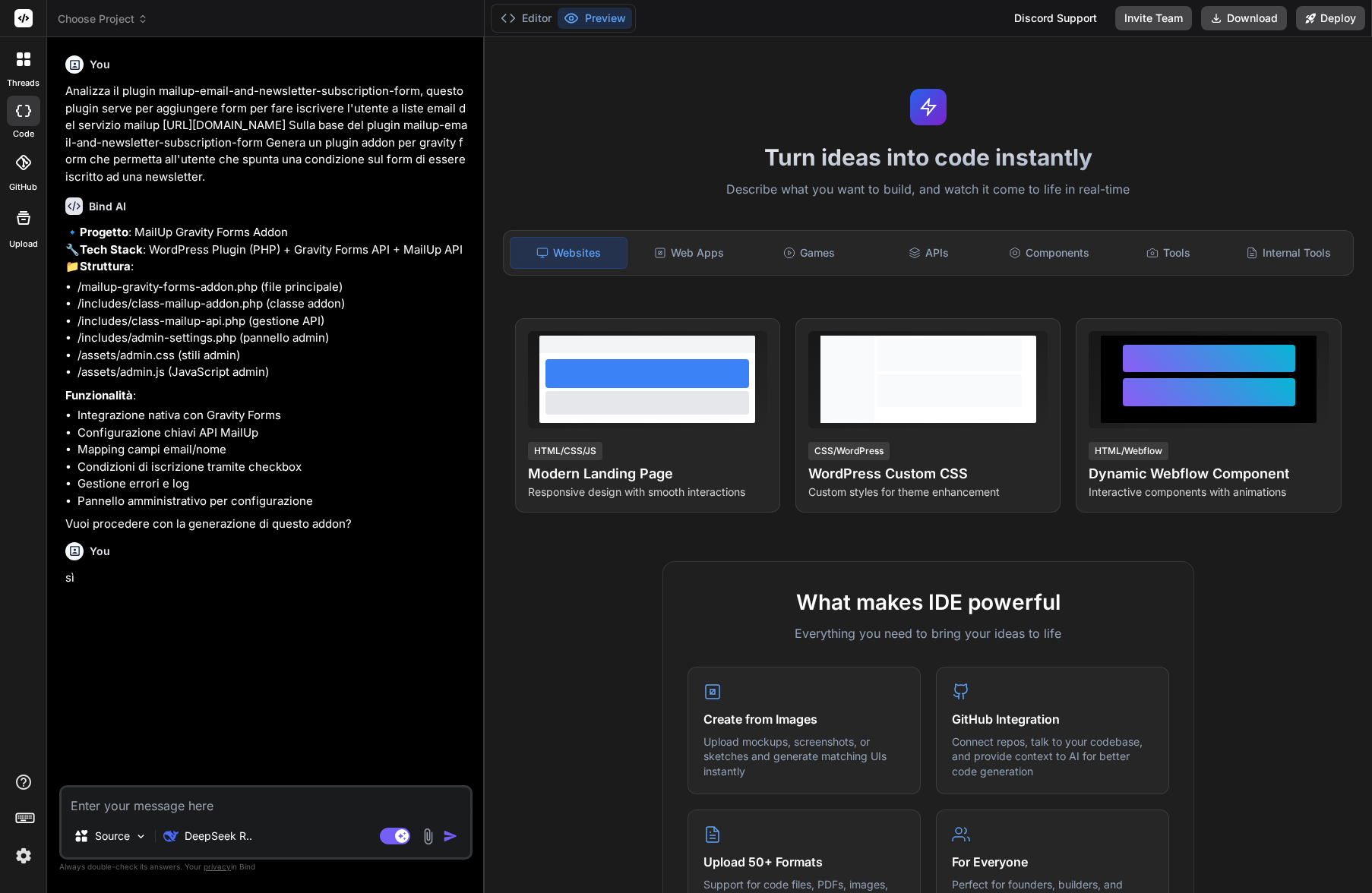
click at [446, 833] on img "button" at bounding box center [450, 836] width 15 height 15
